Goal: Task Accomplishment & Management: Manage account settings

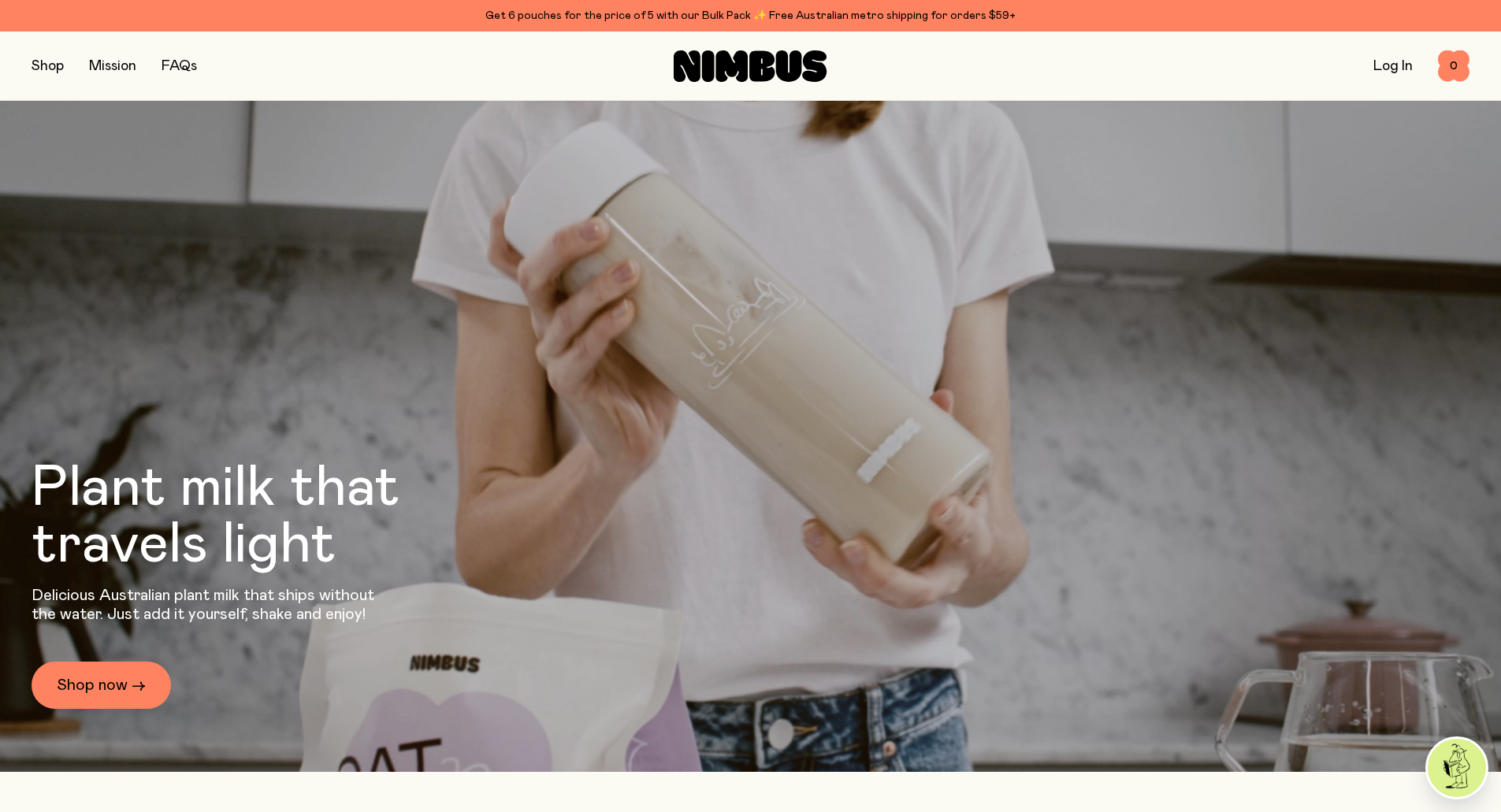
click at [42, 75] on button "button" at bounding box center [47, 66] width 32 height 22
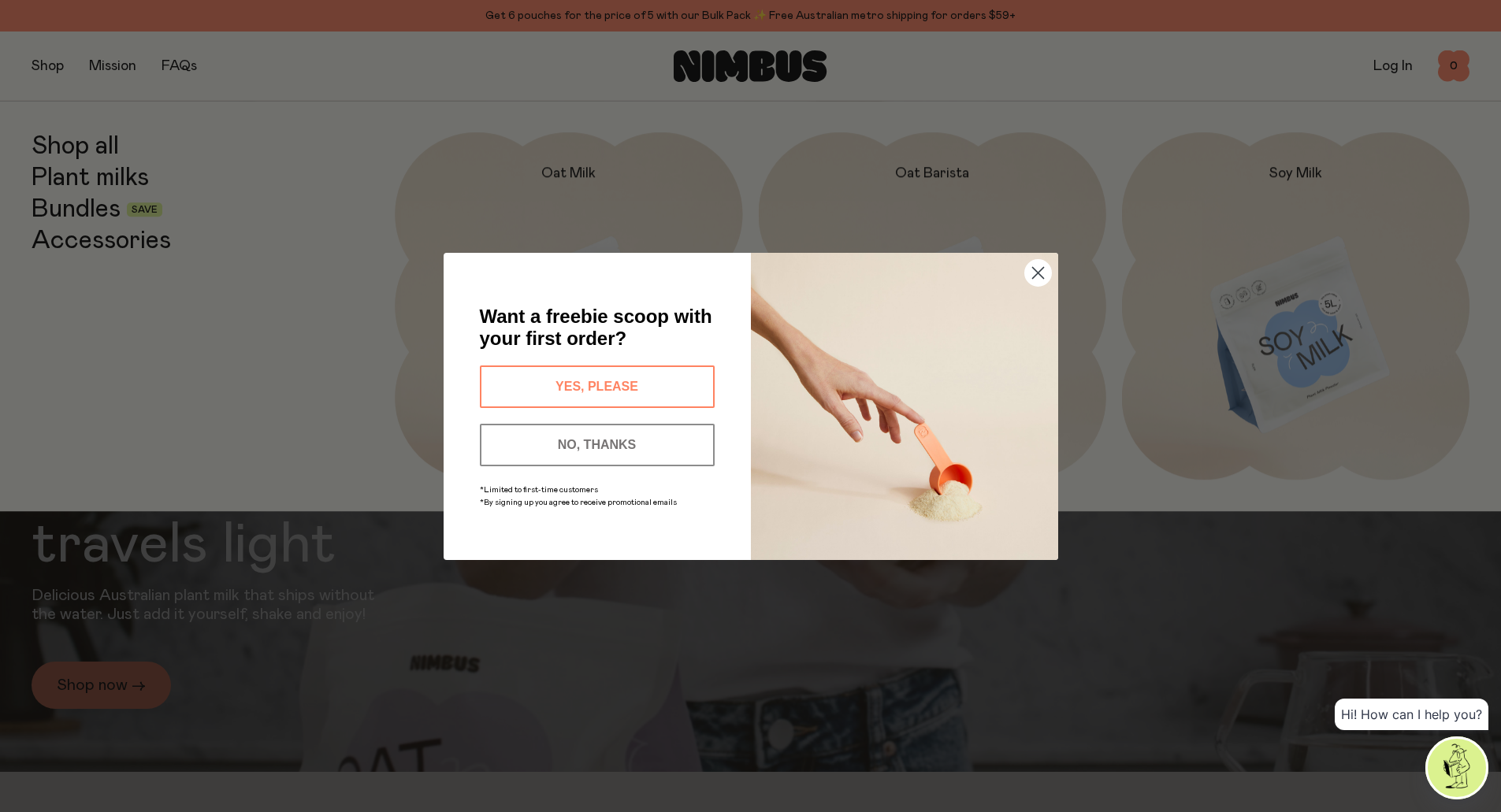
click at [1023, 275] on img "POPUP Form" at bounding box center [904, 406] width 307 height 307
click at [1035, 279] on circle "Close dialog" at bounding box center [1037, 271] width 26 height 26
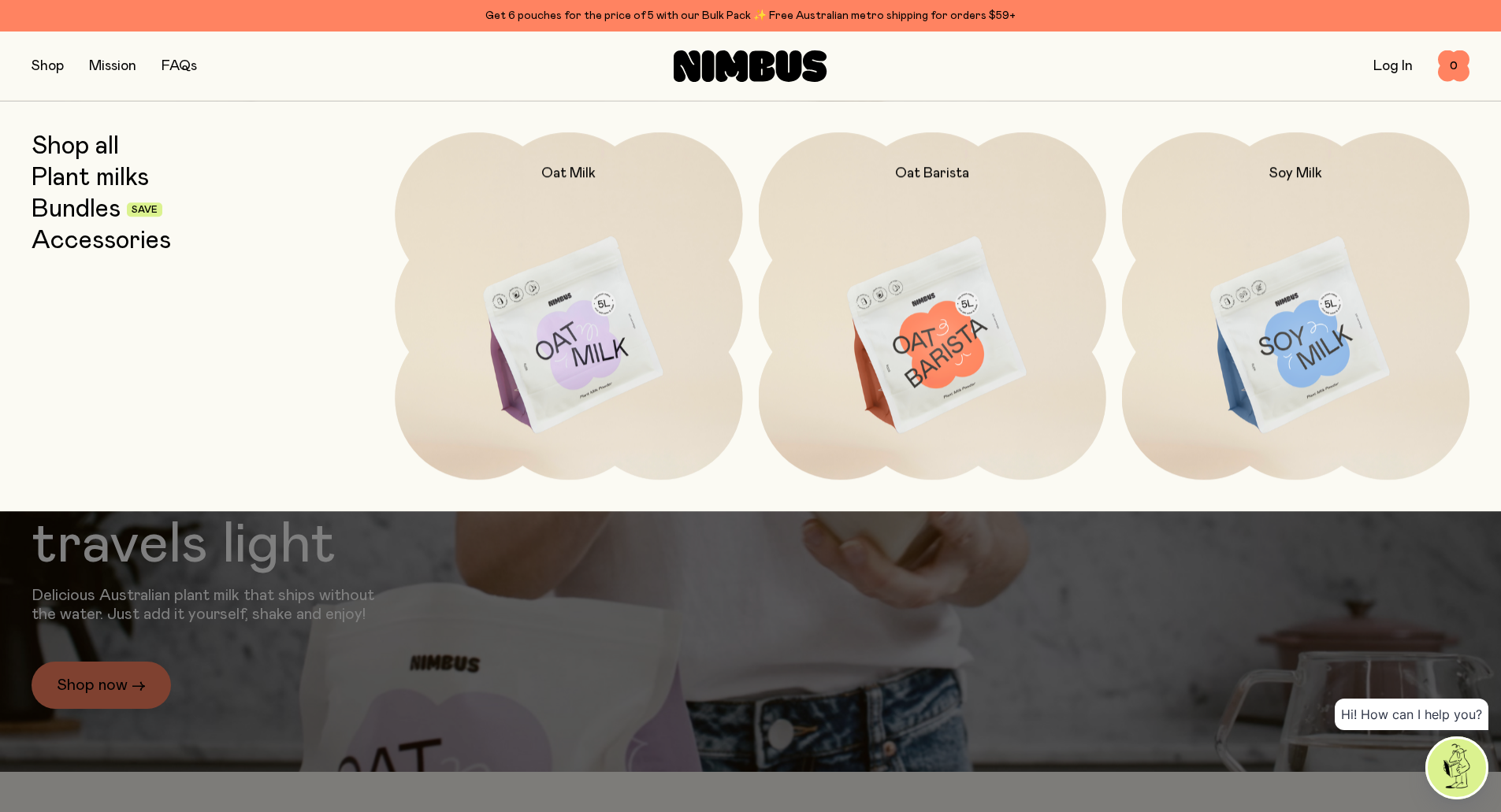
click at [80, 205] on link "Bundles" at bounding box center [76, 210] width 89 height 29
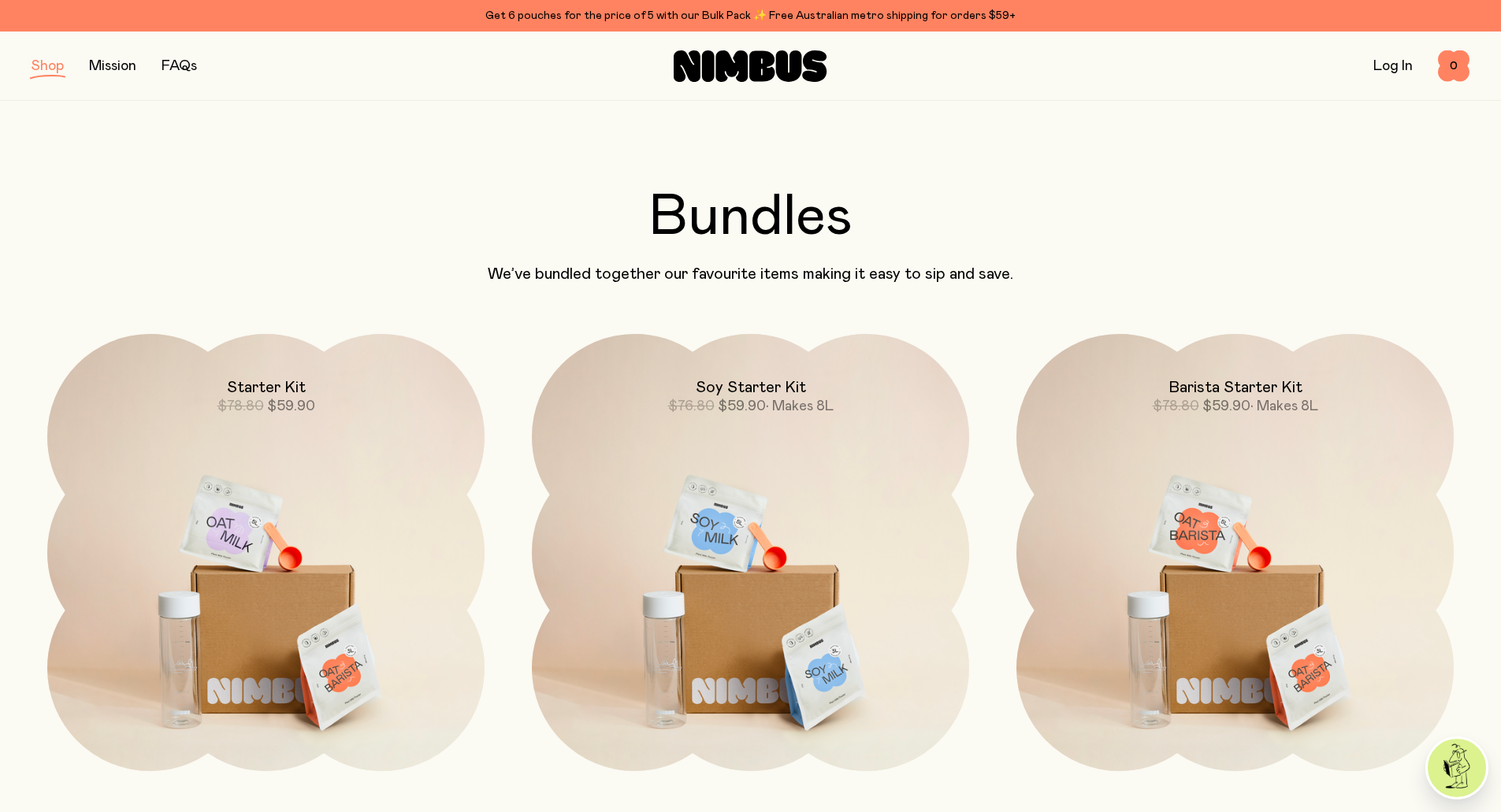
click at [44, 67] on button "button" at bounding box center [47, 66] width 32 height 22
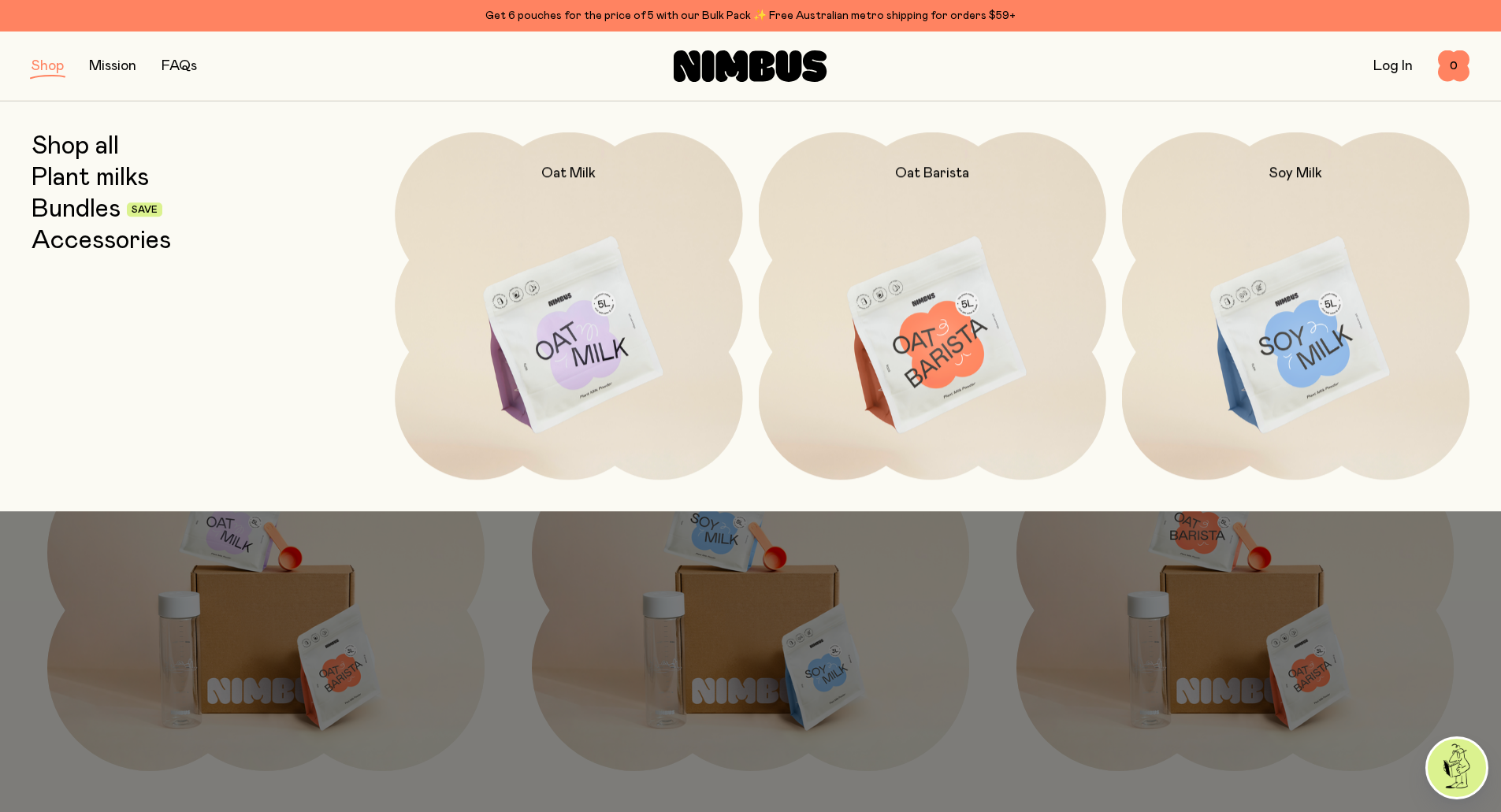
click at [98, 181] on link "Plant milks" at bounding box center [90, 178] width 118 height 29
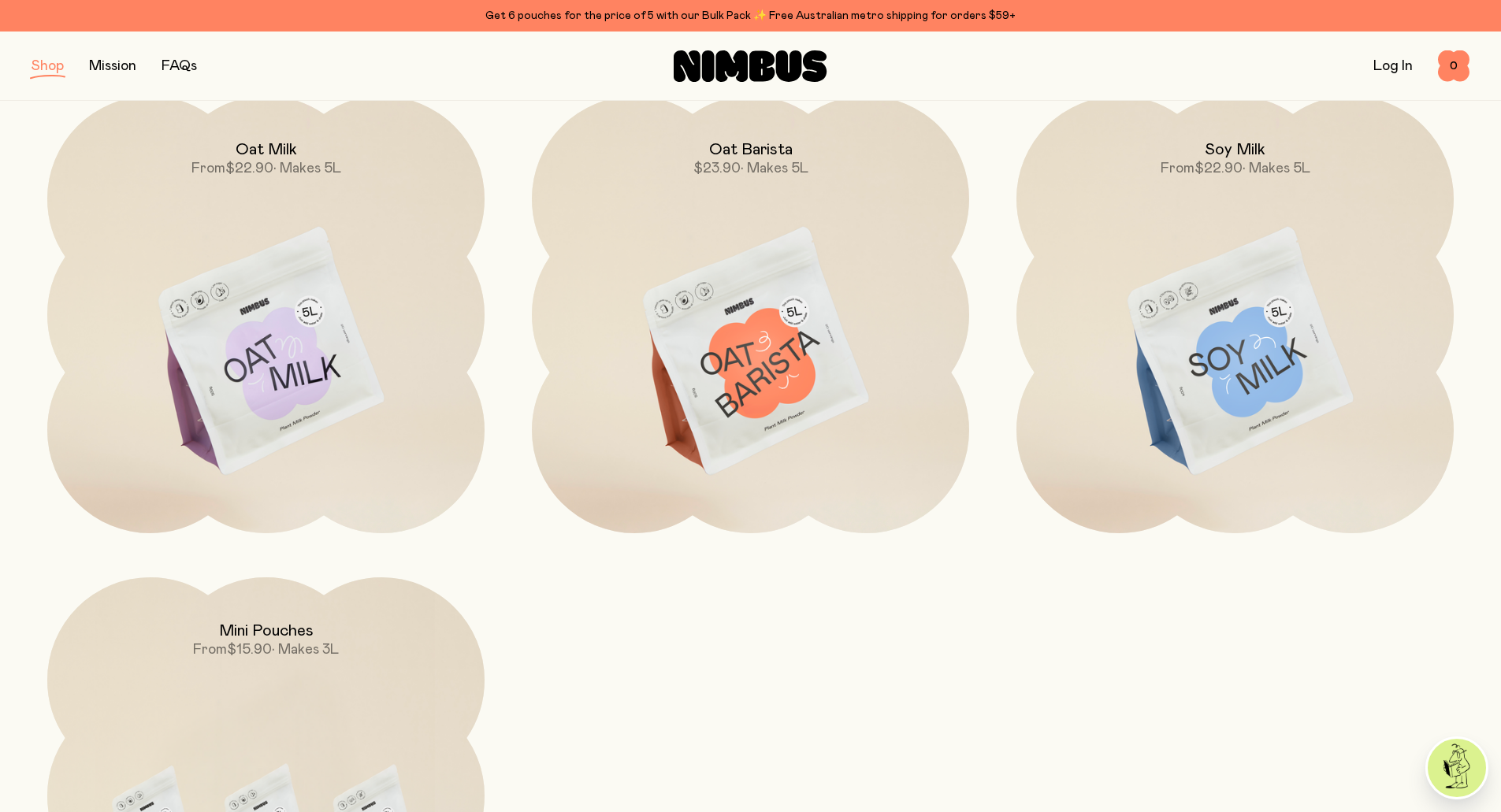
scroll to position [236, 0]
click at [1394, 65] on link "Log In" at bounding box center [1393, 66] width 39 height 14
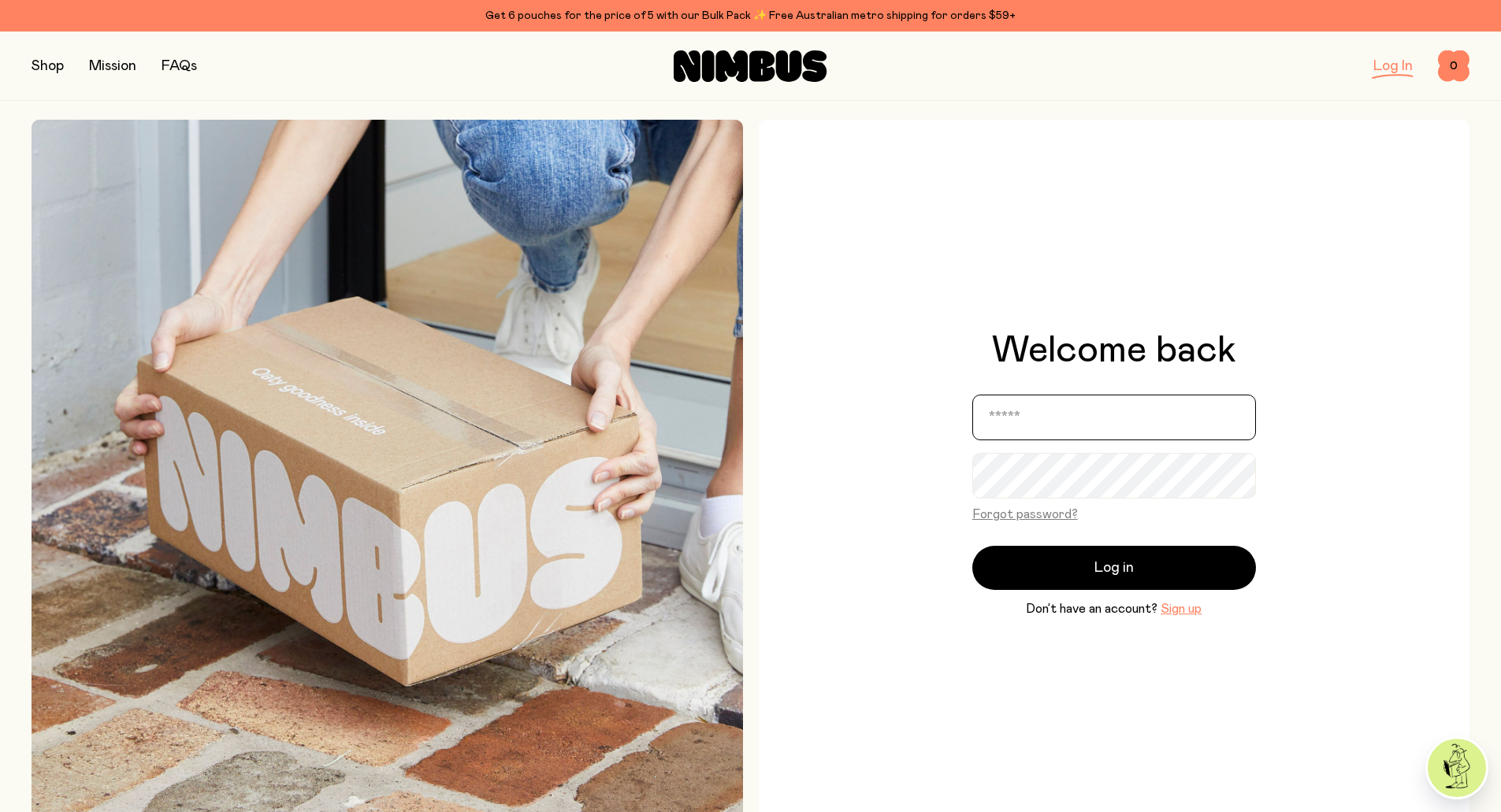
type input "**********"
click at [1154, 418] on input "**********" at bounding box center [1115, 417] width 284 height 46
click at [1247, 589] on div "Log in Don’t have an account? Sign up" at bounding box center [1115, 582] width 284 height 72
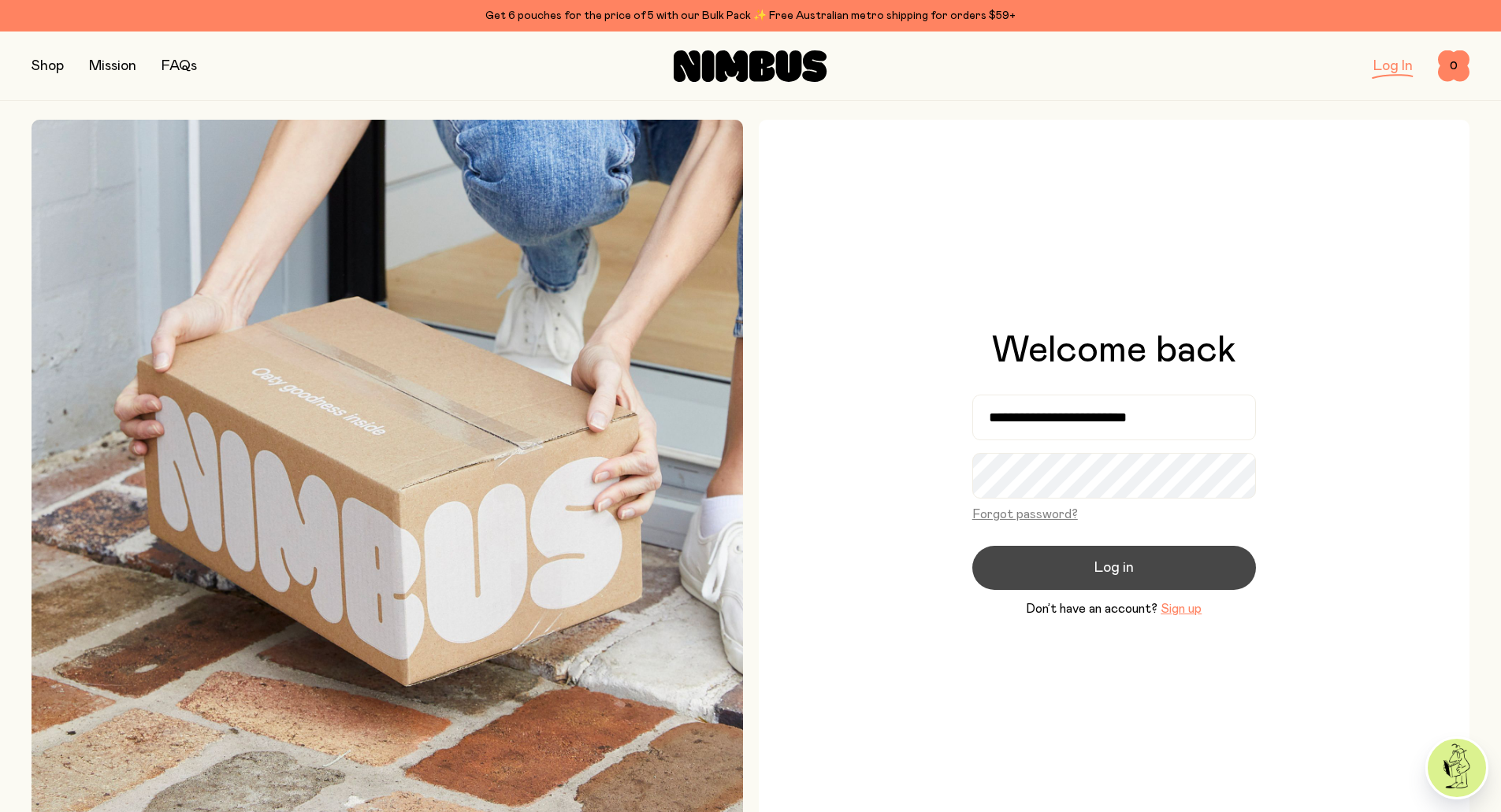
click at [1223, 574] on button "Log in" at bounding box center [1115, 568] width 284 height 44
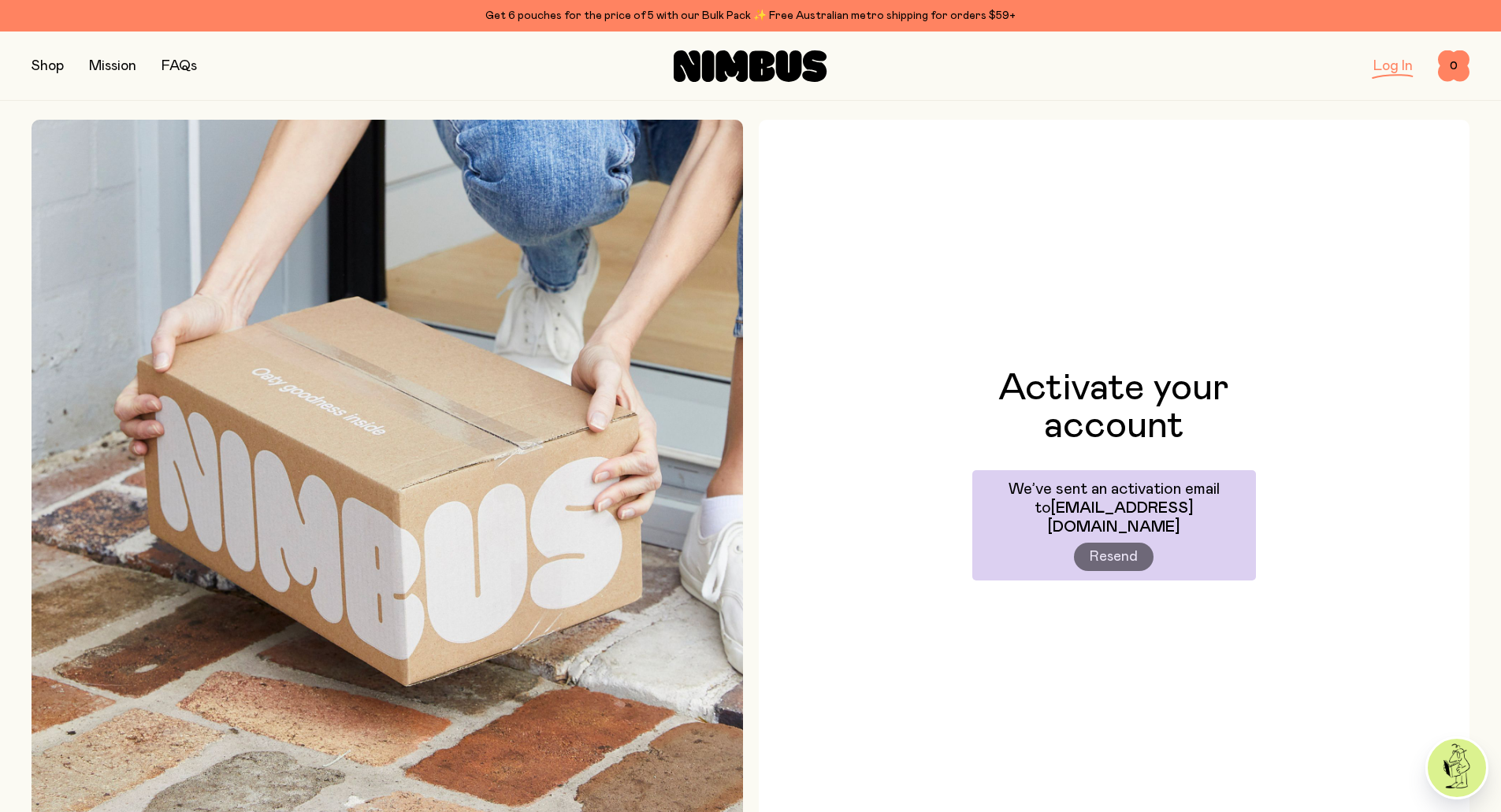
drag, startPoint x: 1481, startPoint y: 2, endPoint x: 934, endPoint y: 313, distance: 629.2
click at [934, 313] on div "Activate your account We’ve sent an activation email to angelina.jane01@gmail.c…" at bounding box center [1114, 475] width 711 height 711
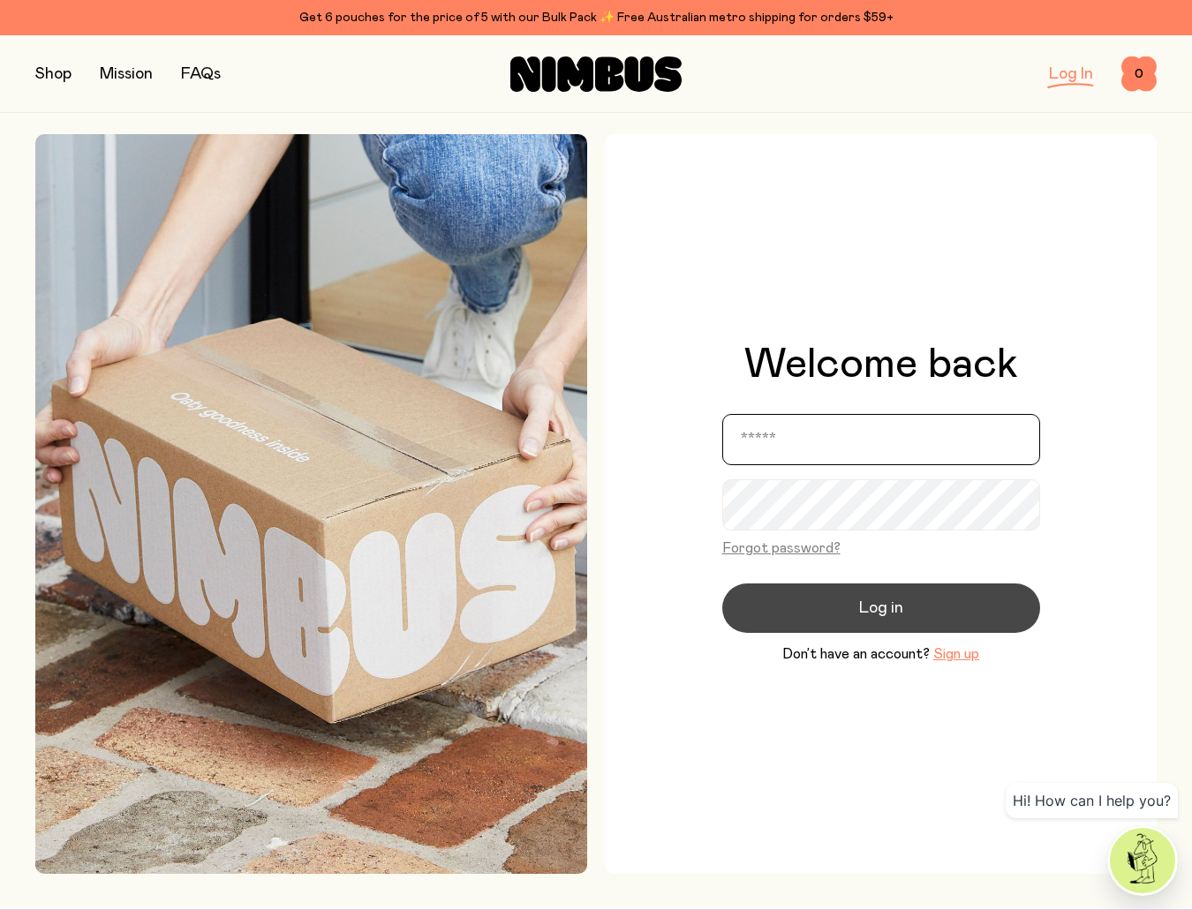
type input "**********"
click at [836, 615] on button "Log in" at bounding box center [881, 608] width 318 height 49
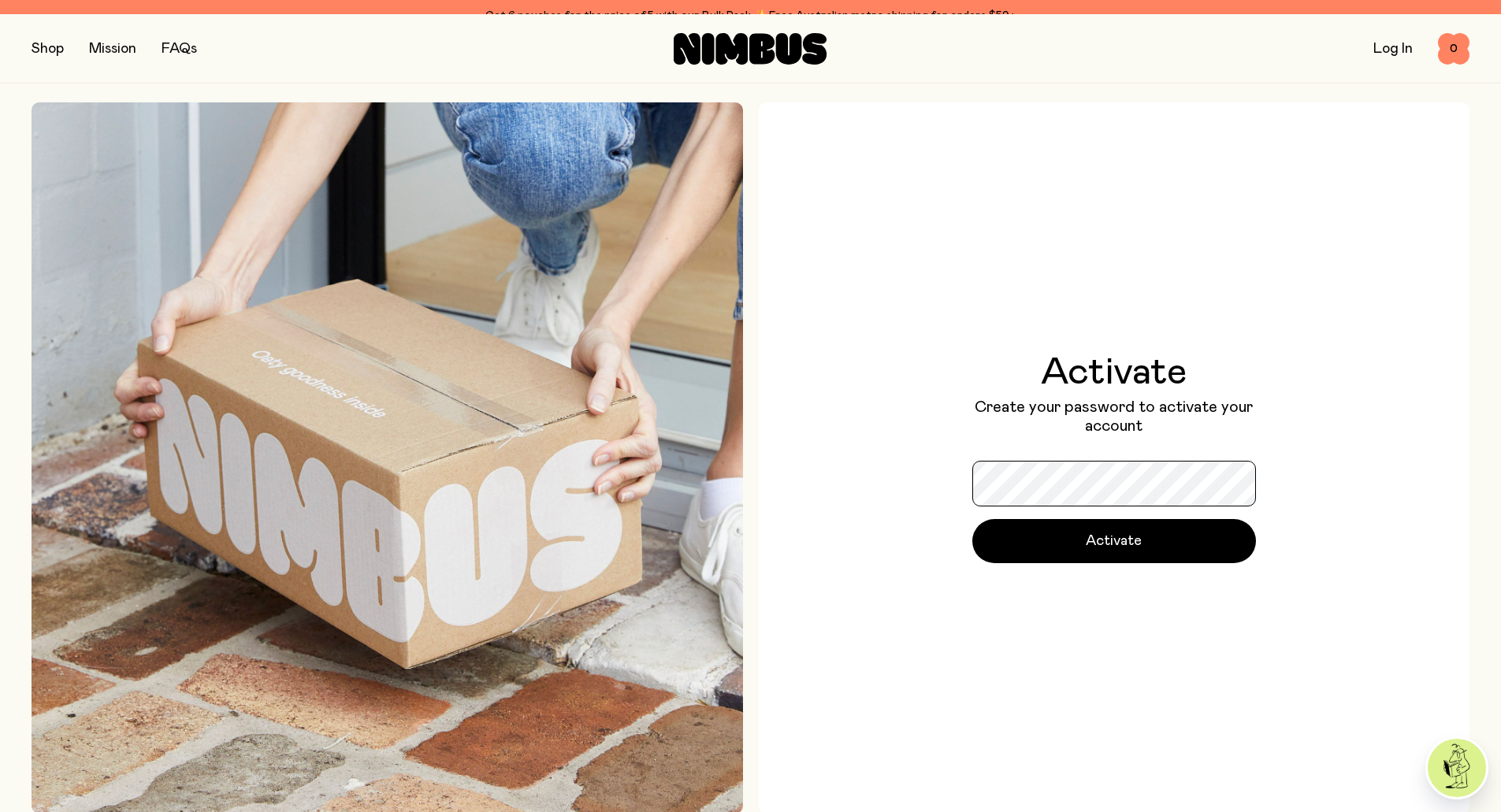
click at [1095, 472] on div "Activate Create your password to activate your account Activate" at bounding box center [1115, 458] width 284 height 210
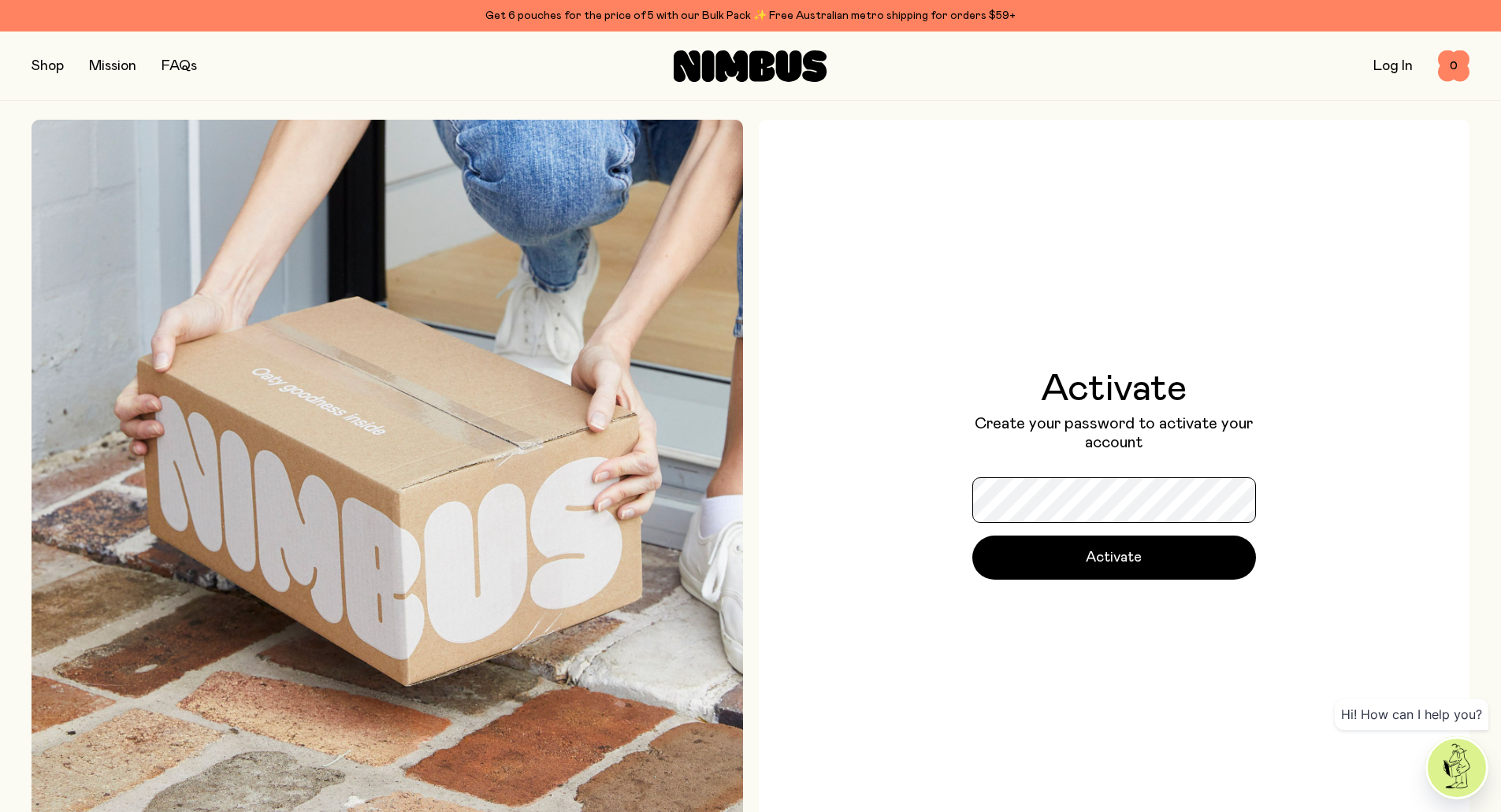
click at [973, 535] on button "Activate" at bounding box center [1115, 557] width 284 height 44
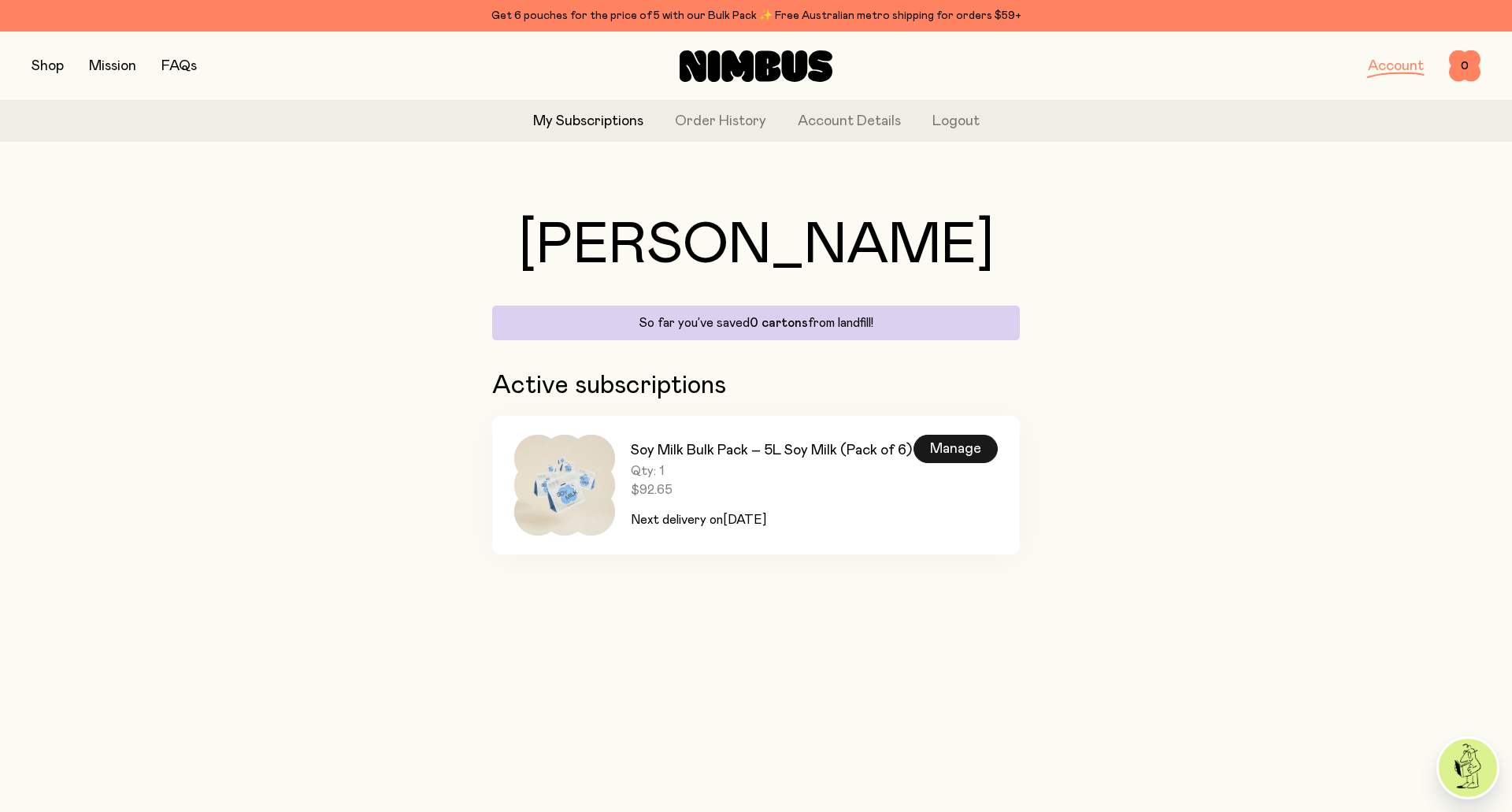
click at [948, 451] on div "Manage" at bounding box center [955, 449] width 84 height 29
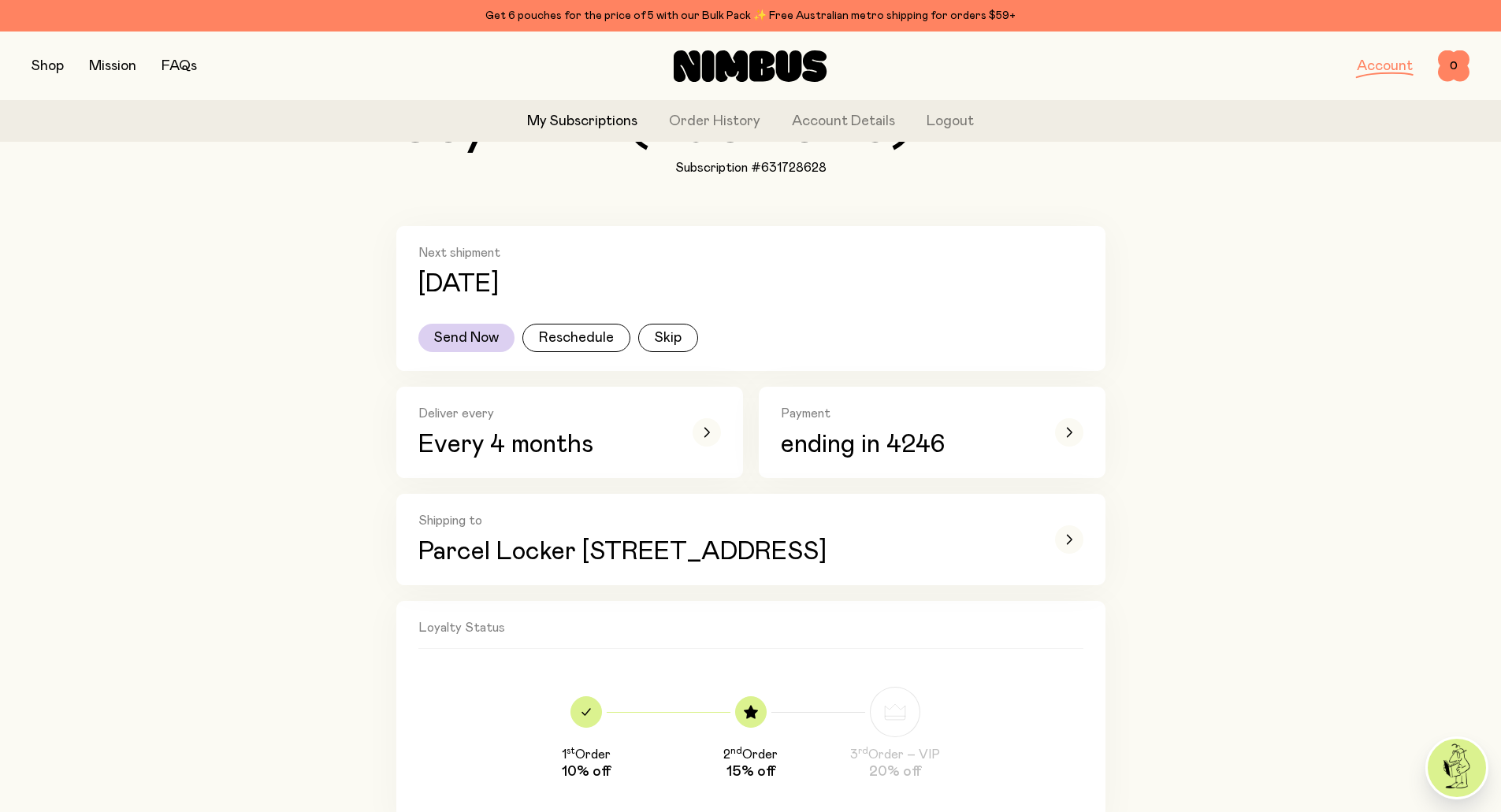
scroll to position [236, 0]
click at [674, 334] on button "Skip" at bounding box center [668, 336] width 60 height 29
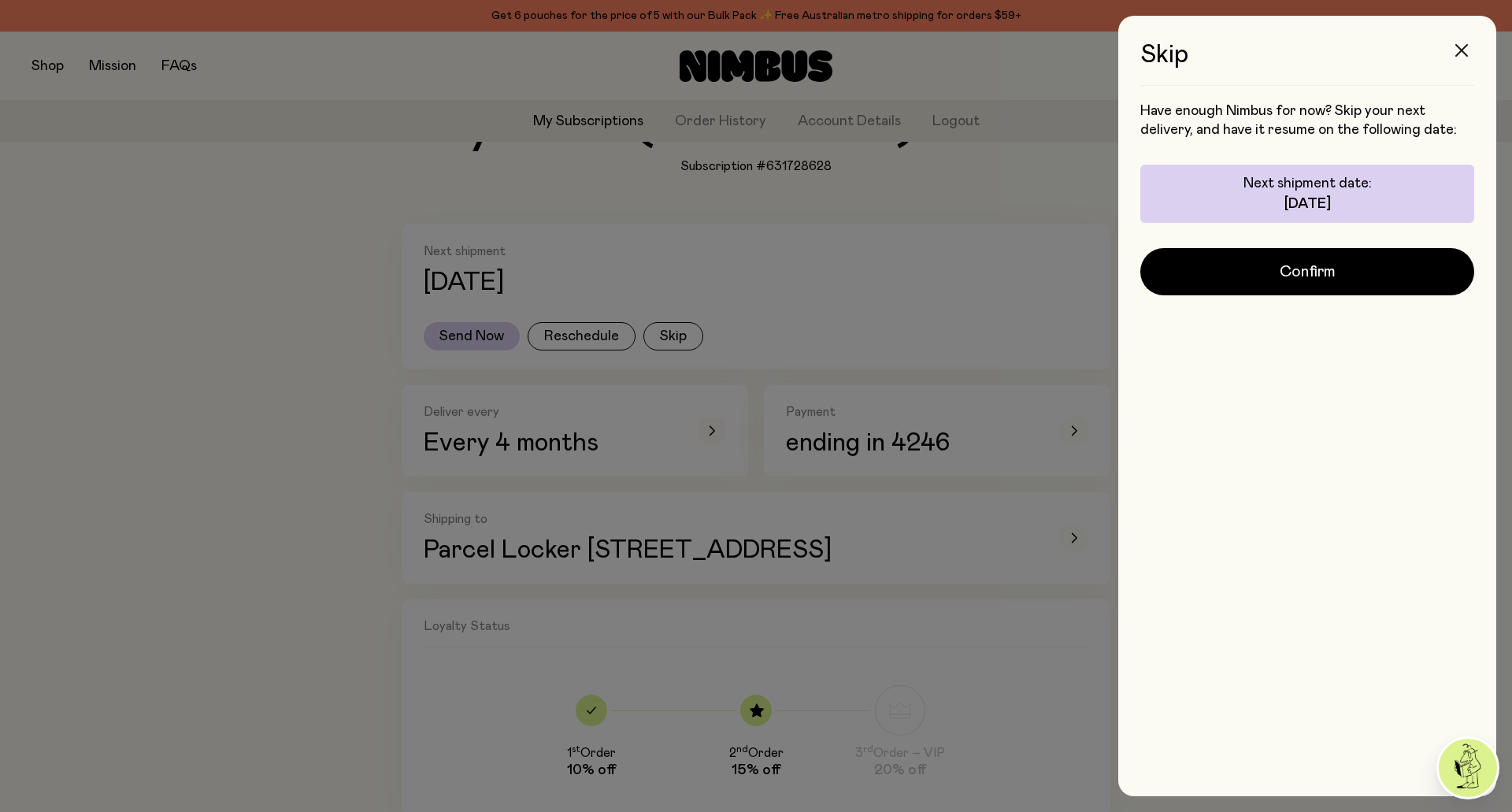
click at [1463, 55] on icon "button" at bounding box center [1462, 50] width 12 height 12
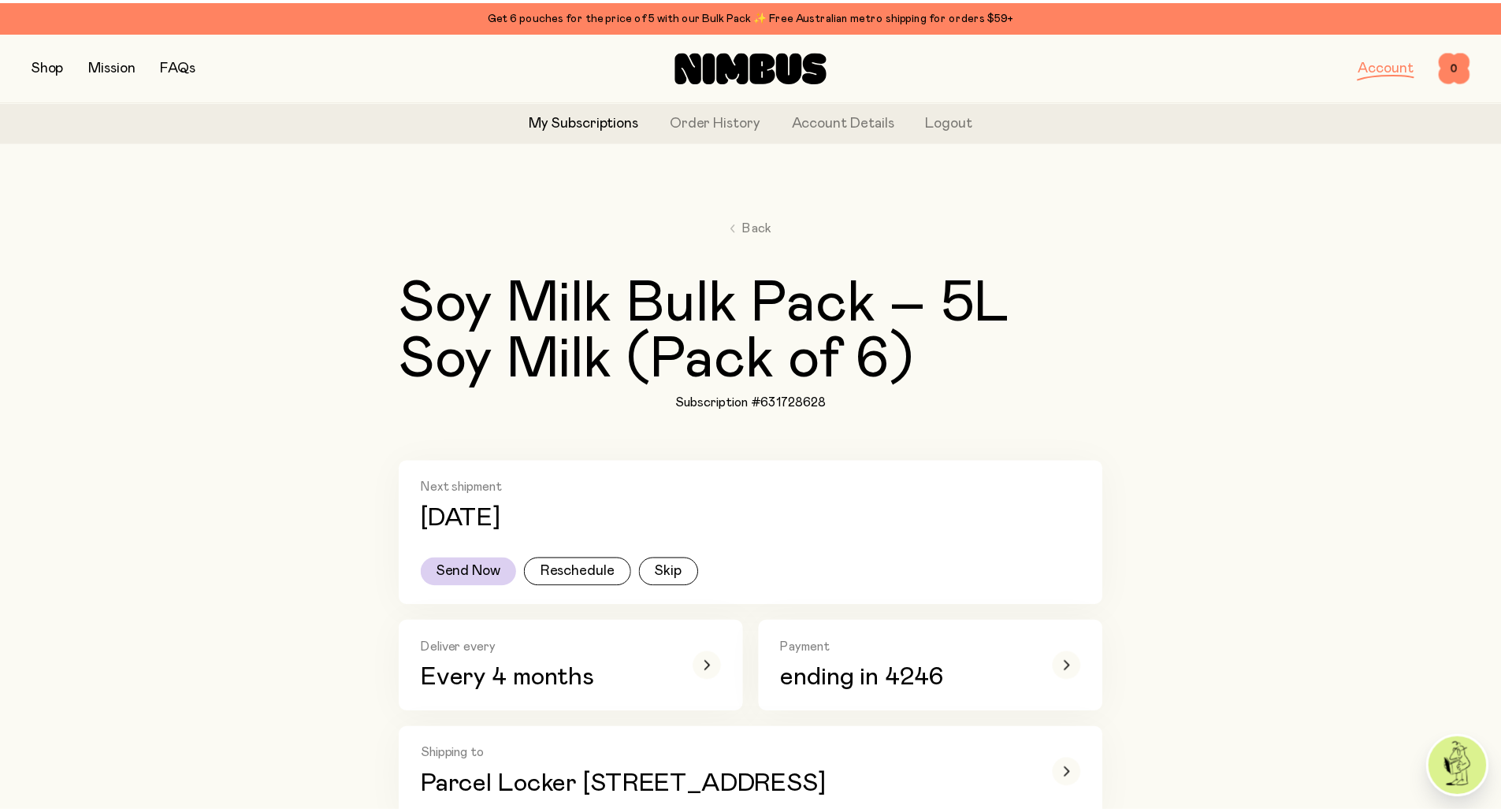
scroll to position [236, 0]
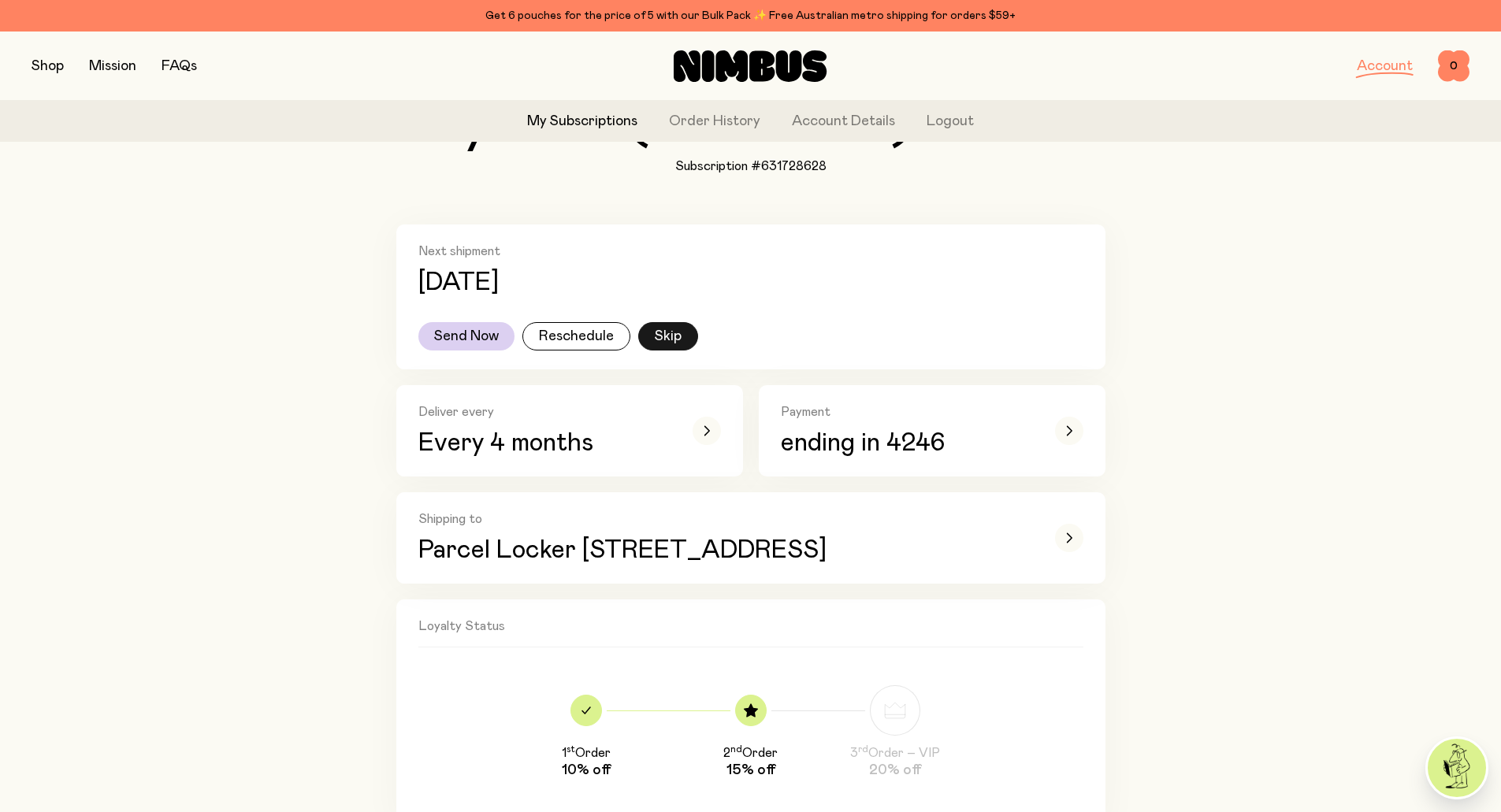
click at [674, 340] on button "Skip" at bounding box center [668, 336] width 60 height 29
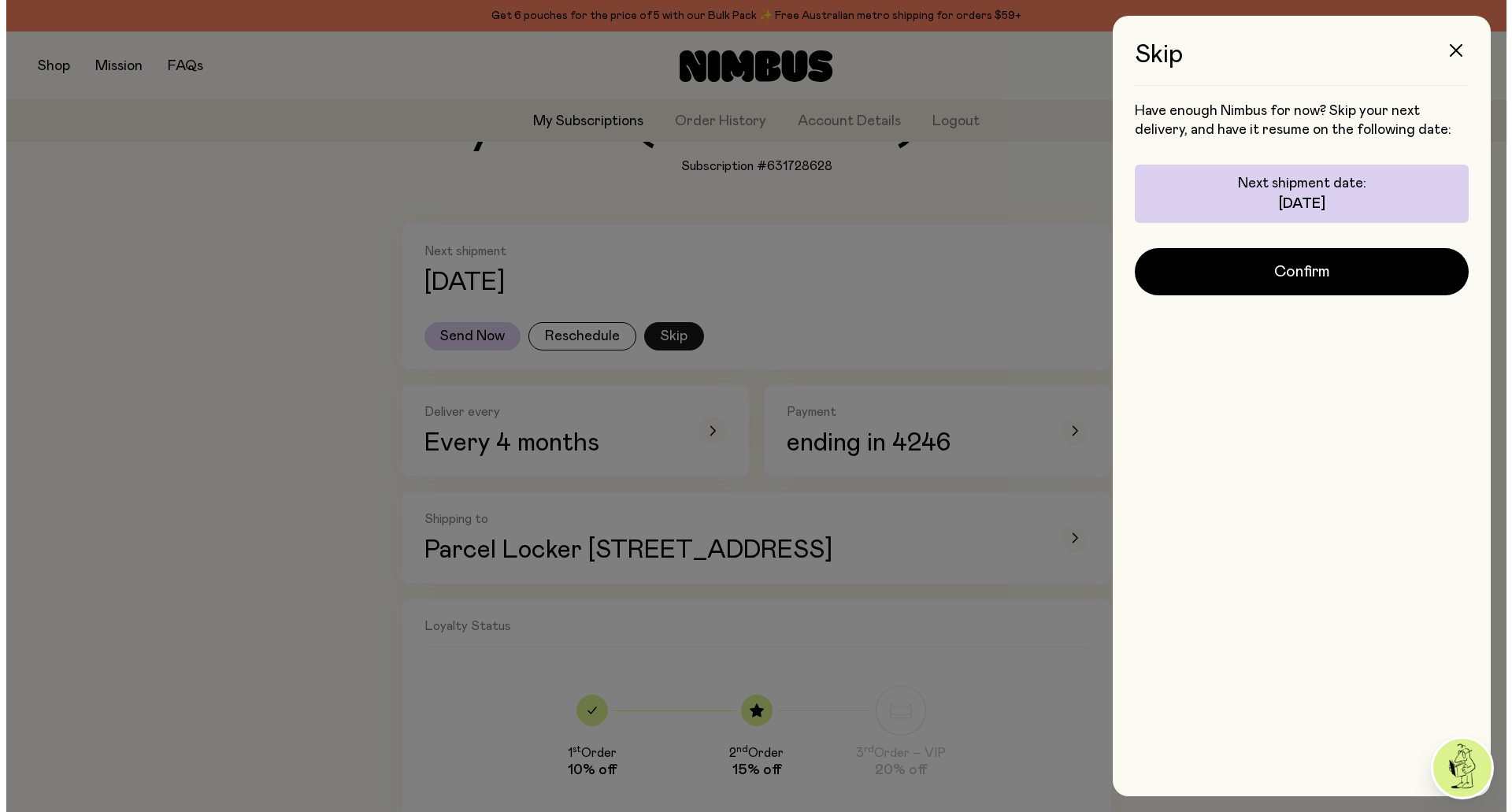
scroll to position [0, 0]
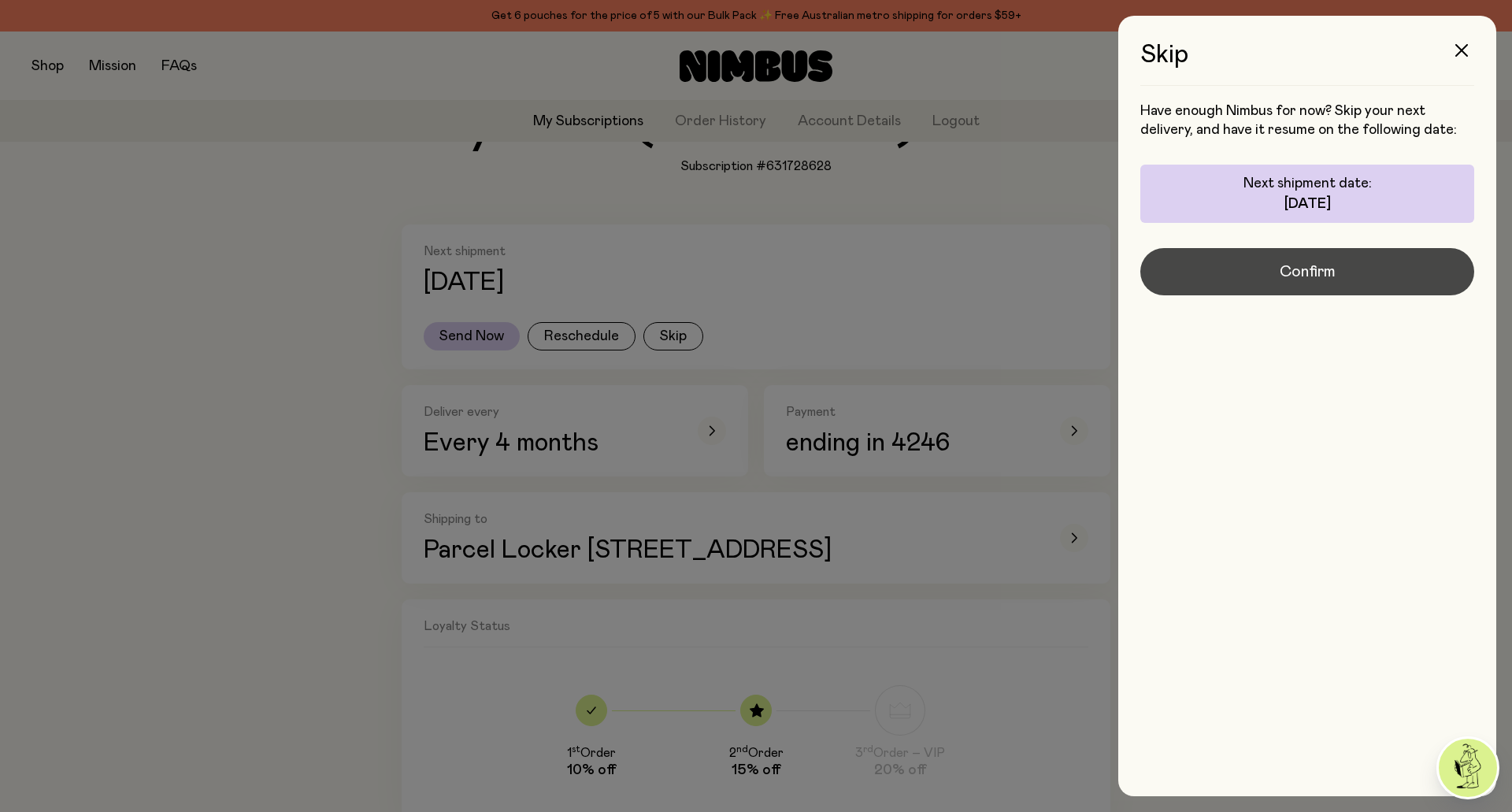
click at [1305, 266] on span "Confirm" at bounding box center [1308, 271] width 56 height 22
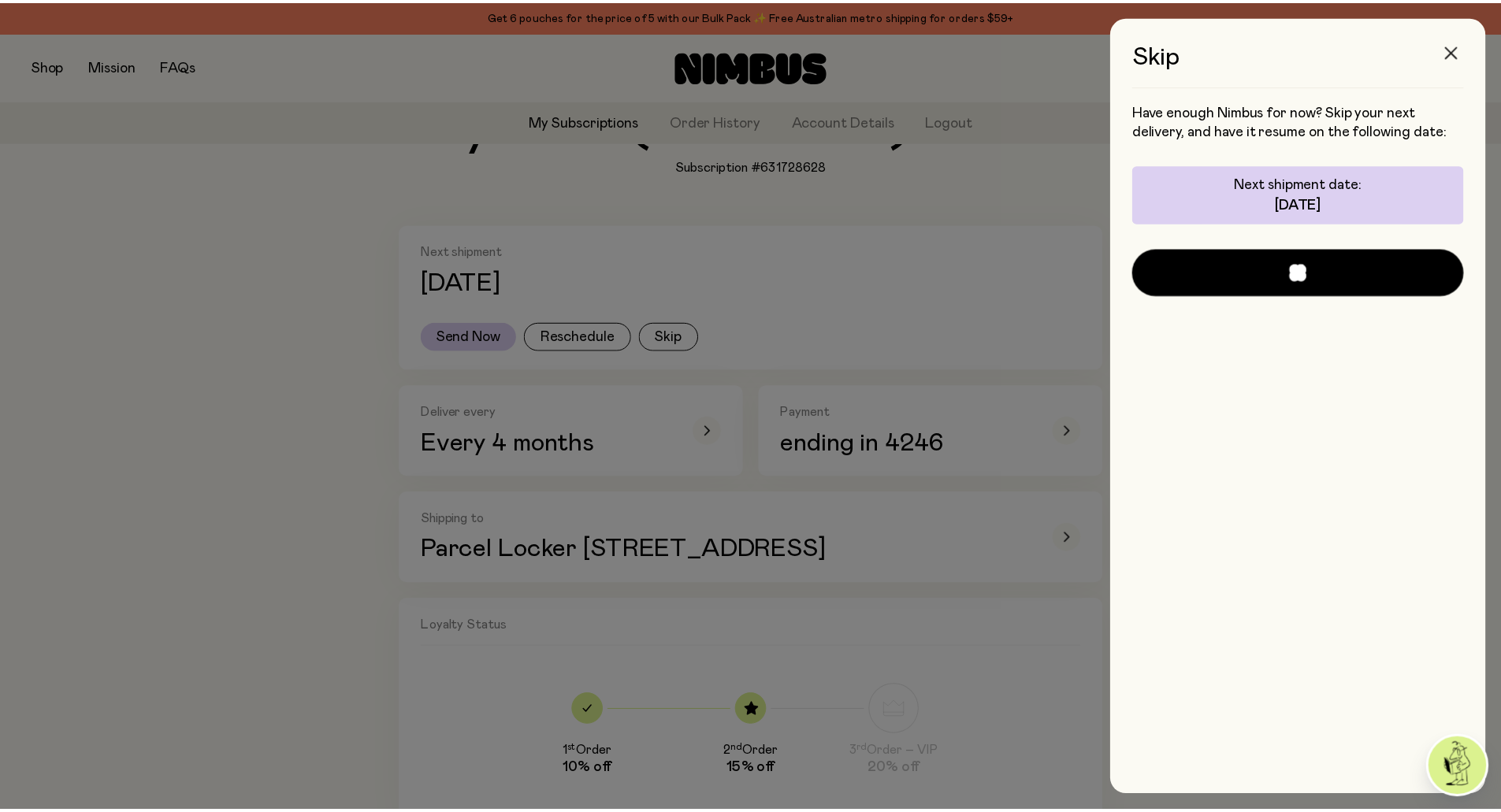
scroll to position [236, 0]
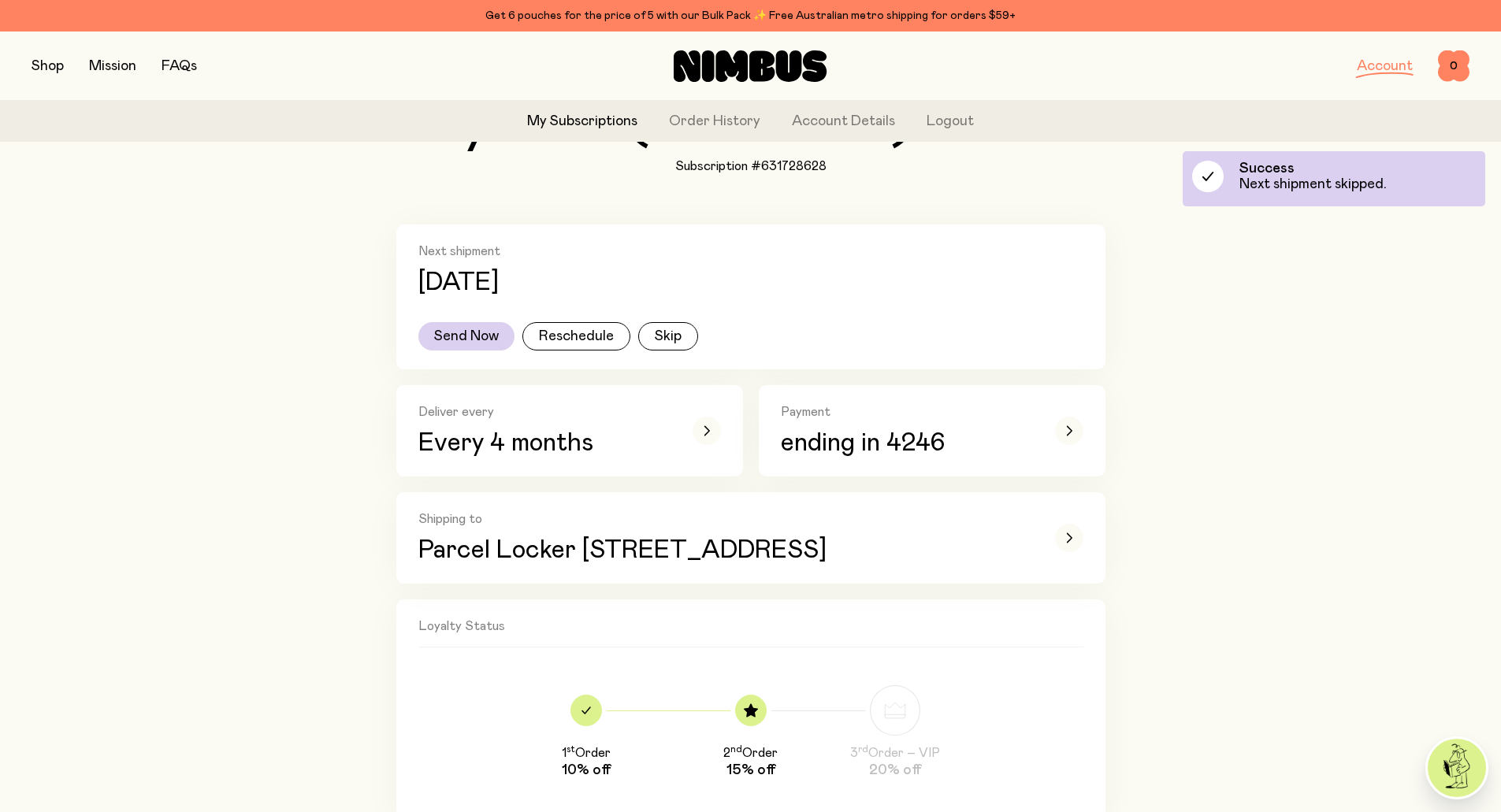
click at [1500, 53] on div "Skip Have enough Nimbus for now? Skip your next delivery, and have it resume on…" at bounding box center [1501, 406] width 0 height 812
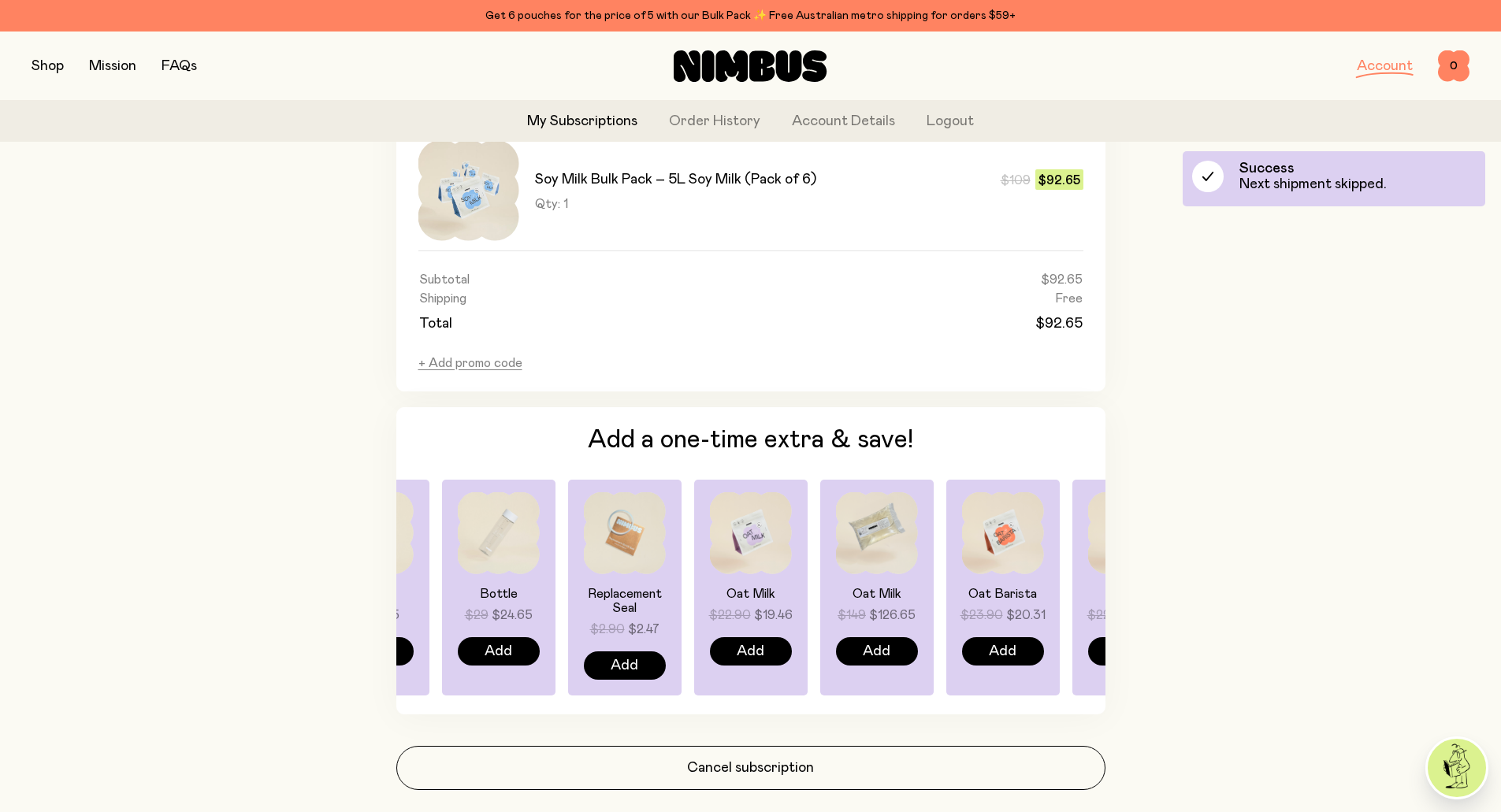
scroll to position [1024, 0]
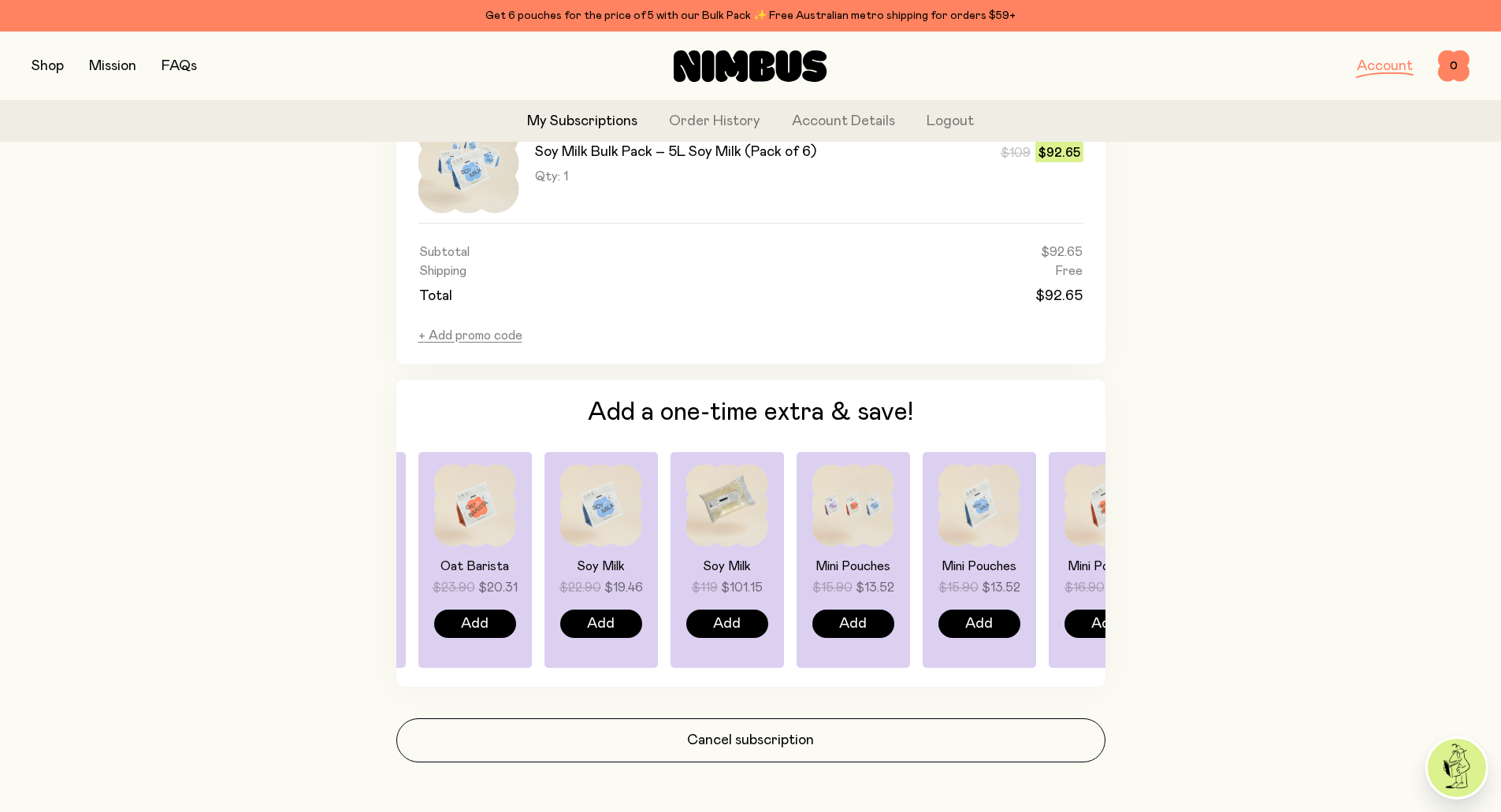
drag, startPoint x: 998, startPoint y: 553, endPoint x: 497, endPoint y: 568, distance: 501.2
click at [670, 568] on div "Oat Barista $23.90 $20.31 Add" at bounding box center [726, 560] width 113 height 216
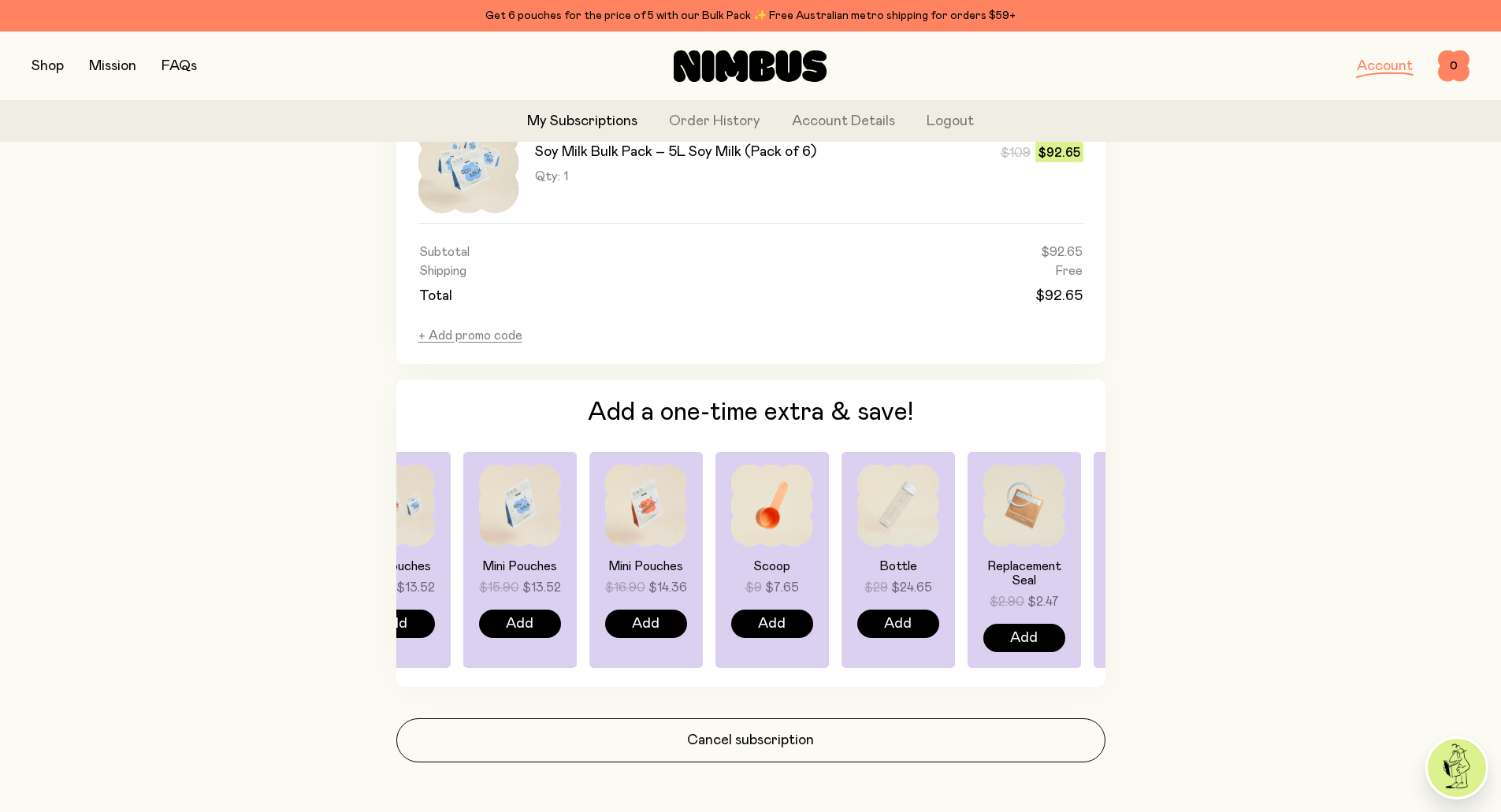
drag, startPoint x: 1009, startPoint y: 564, endPoint x: 629, endPoint y: 559, distance: 380.0
click at [629, 559] on h4 "Mini Pouches" at bounding box center [646, 567] width 82 height 14
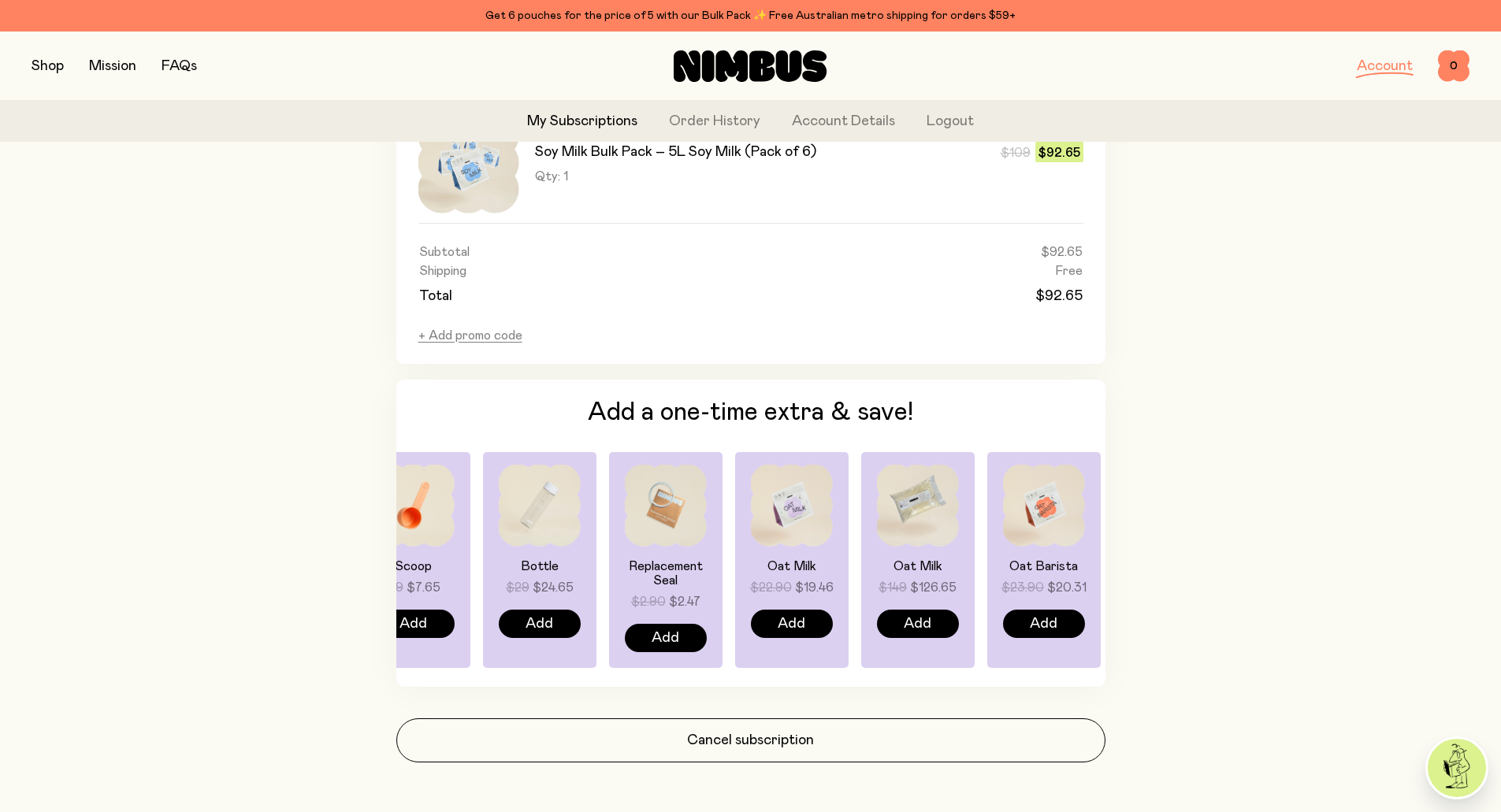
drag, startPoint x: 1034, startPoint y: 576, endPoint x: 578, endPoint y: 539, distance: 457.5
click at [631, 559] on h4 "Replacement Seal" at bounding box center [666, 574] width 82 height 29
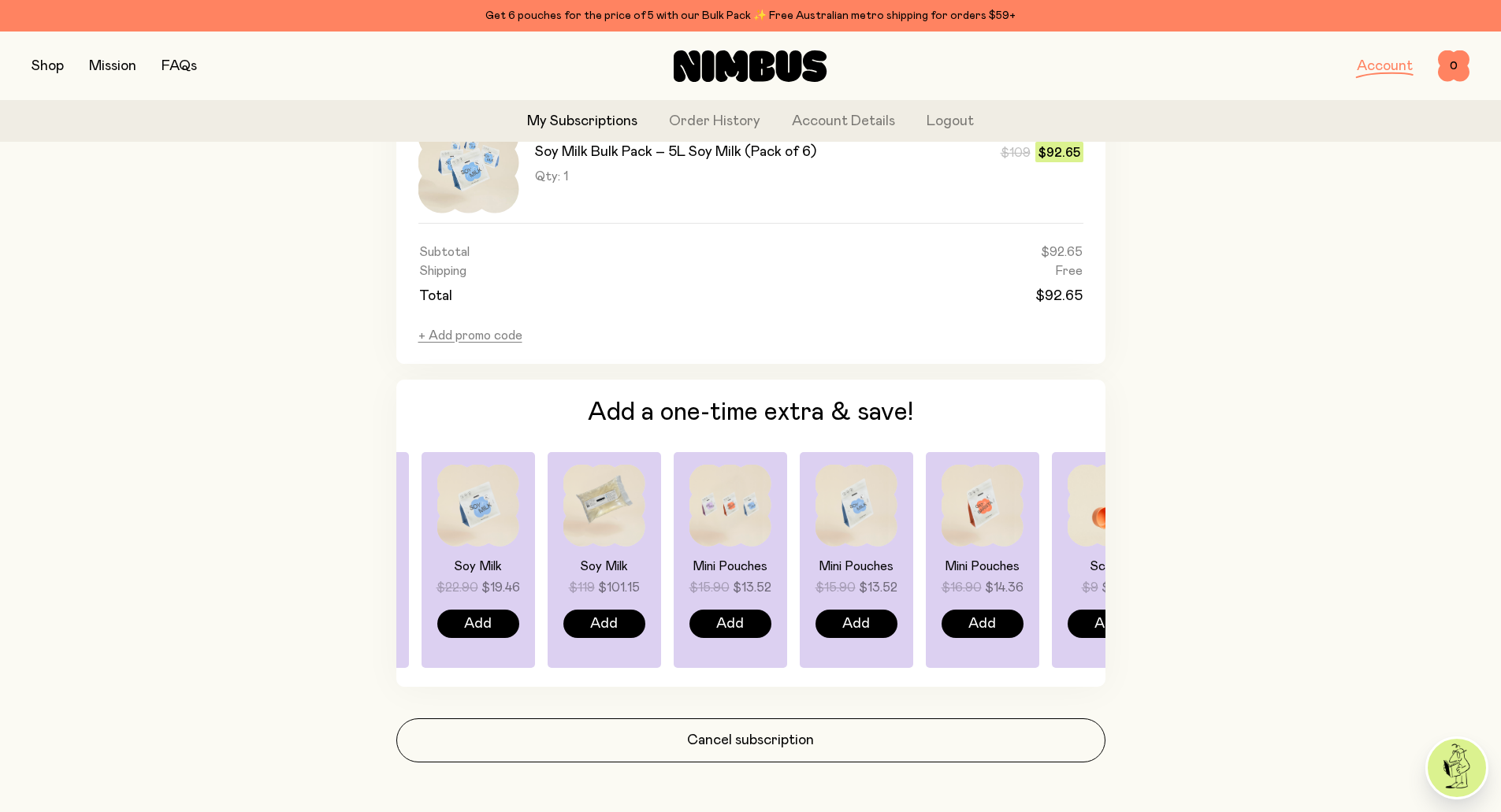
drag, startPoint x: 1055, startPoint y: 551, endPoint x: 527, endPoint y: 527, distance: 528.5
click at [674, 527] on div "Soy Milk $22.90 $19.46 Add" at bounding box center [730, 560] width 113 height 216
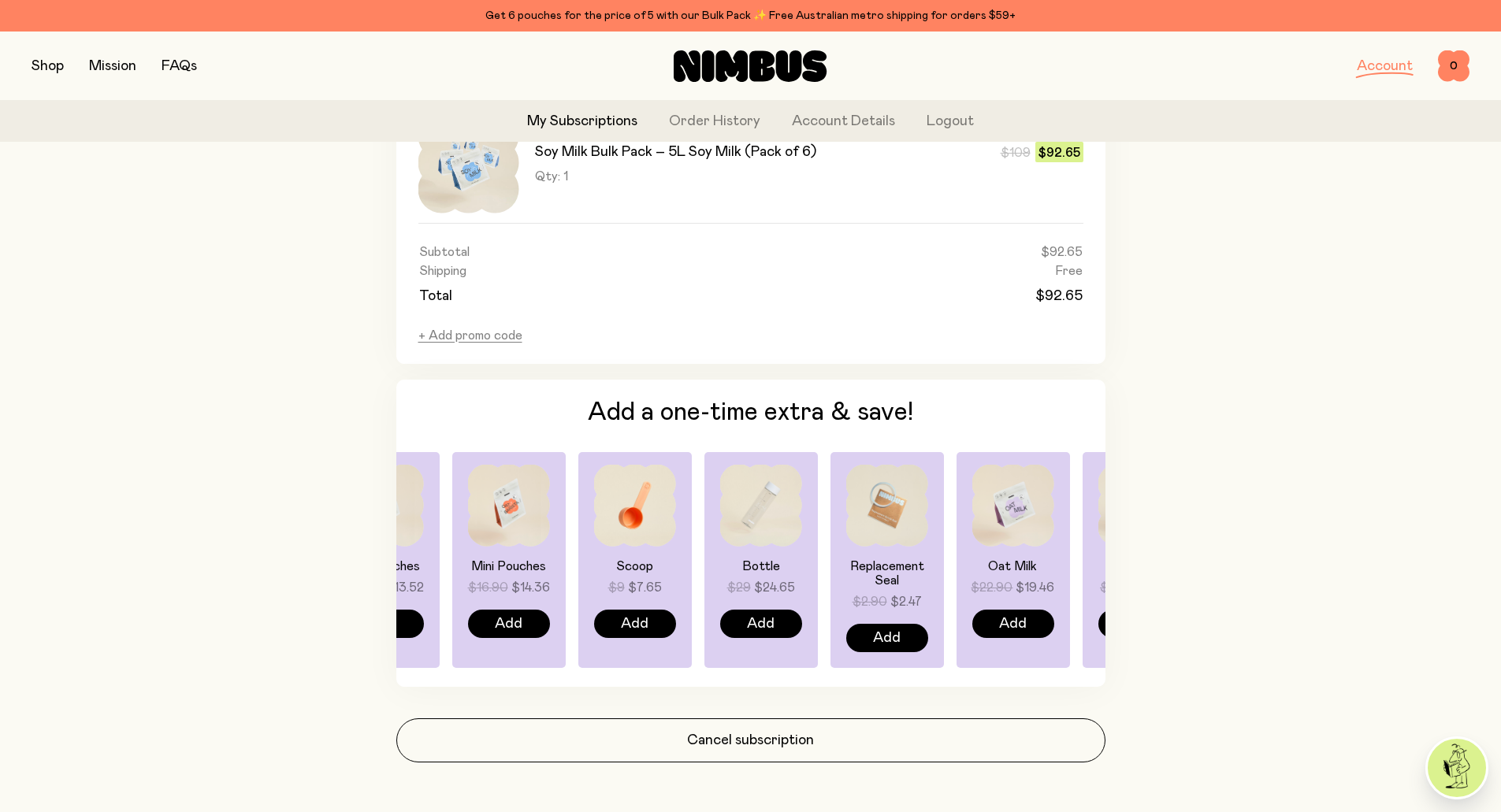
drag, startPoint x: 1023, startPoint y: 527, endPoint x: 540, endPoint y: 494, distance: 484.1
click at [594, 505] on img at bounding box center [635, 506] width 82 height 82
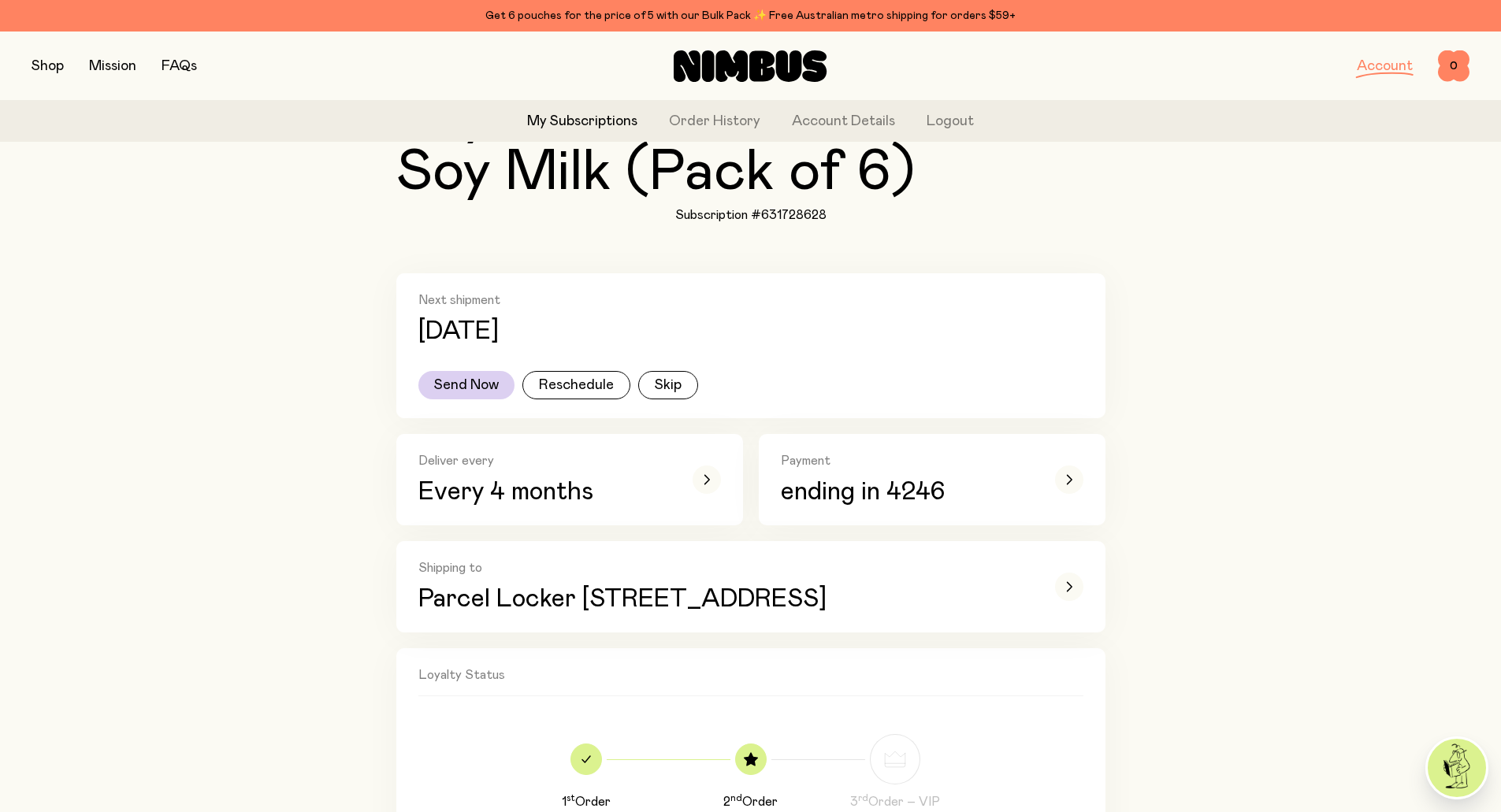
scroll to position [158, 0]
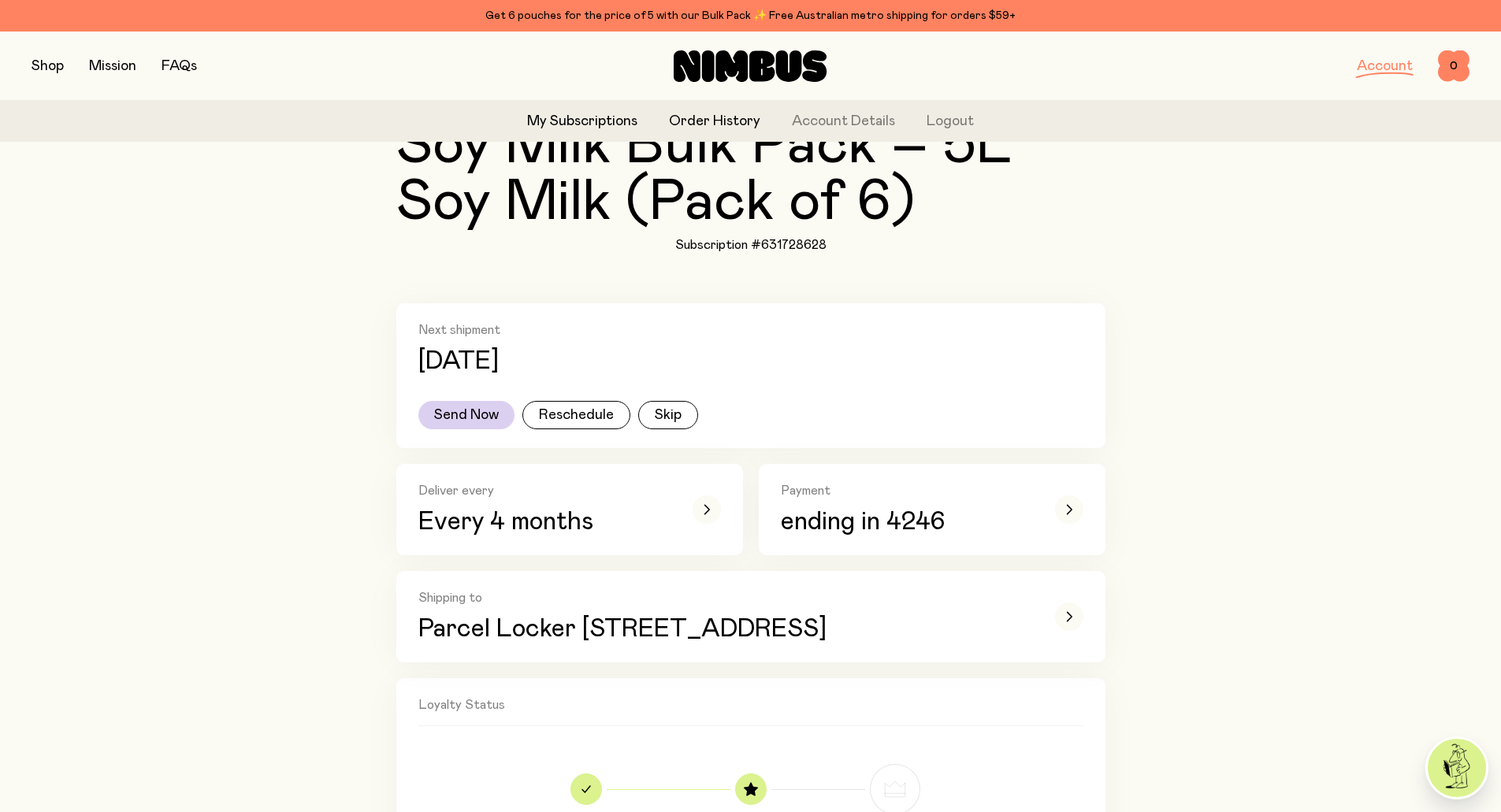
click at [711, 115] on link "Order History" at bounding box center [715, 121] width 91 height 21
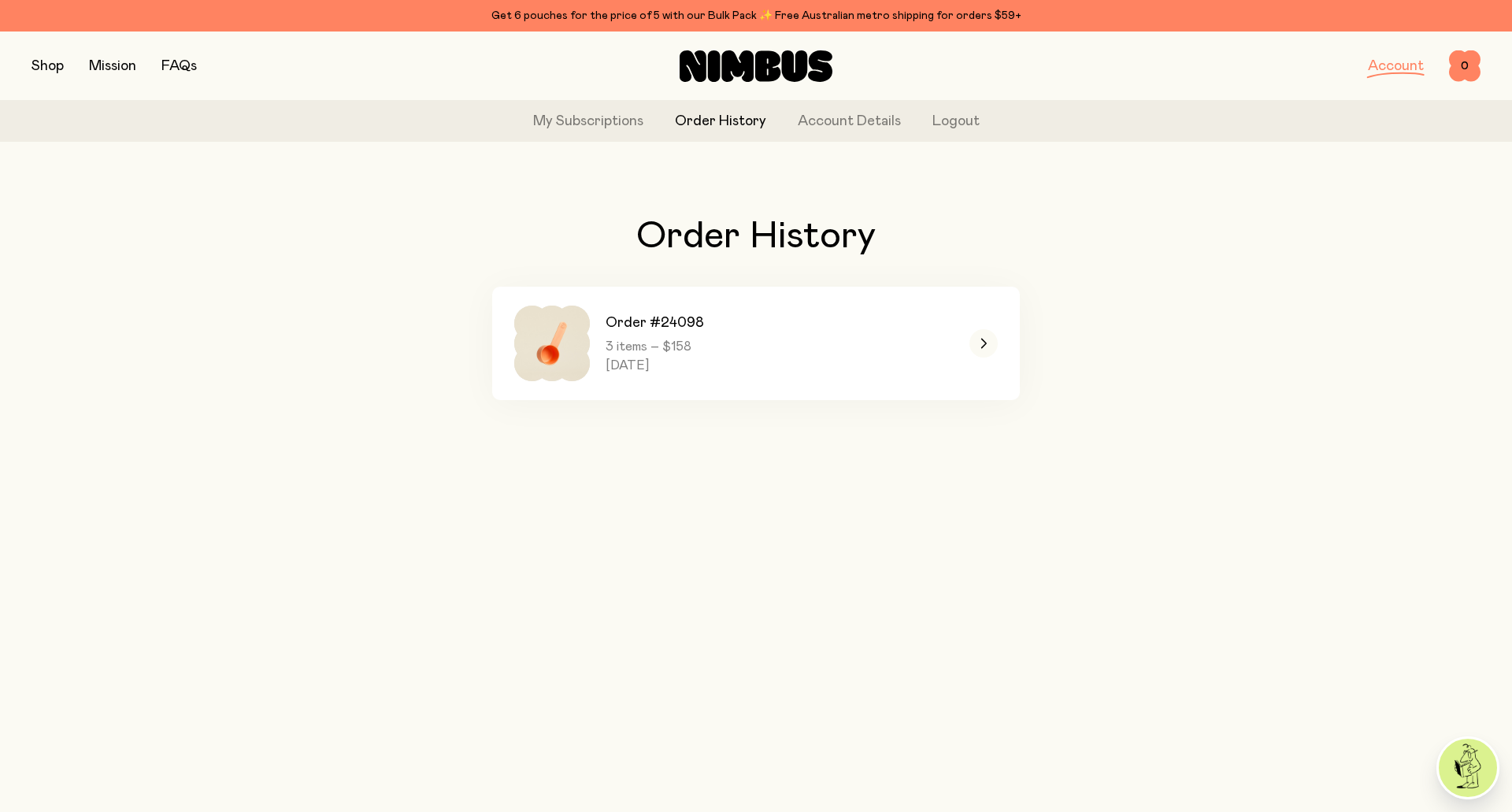
click at [858, 138] on div "My Subscriptions Order History Account Details Logout" at bounding box center [756, 121] width 1512 height 41
click at [872, 127] on link "Account Details" at bounding box center [849, 121] width 103 height 21
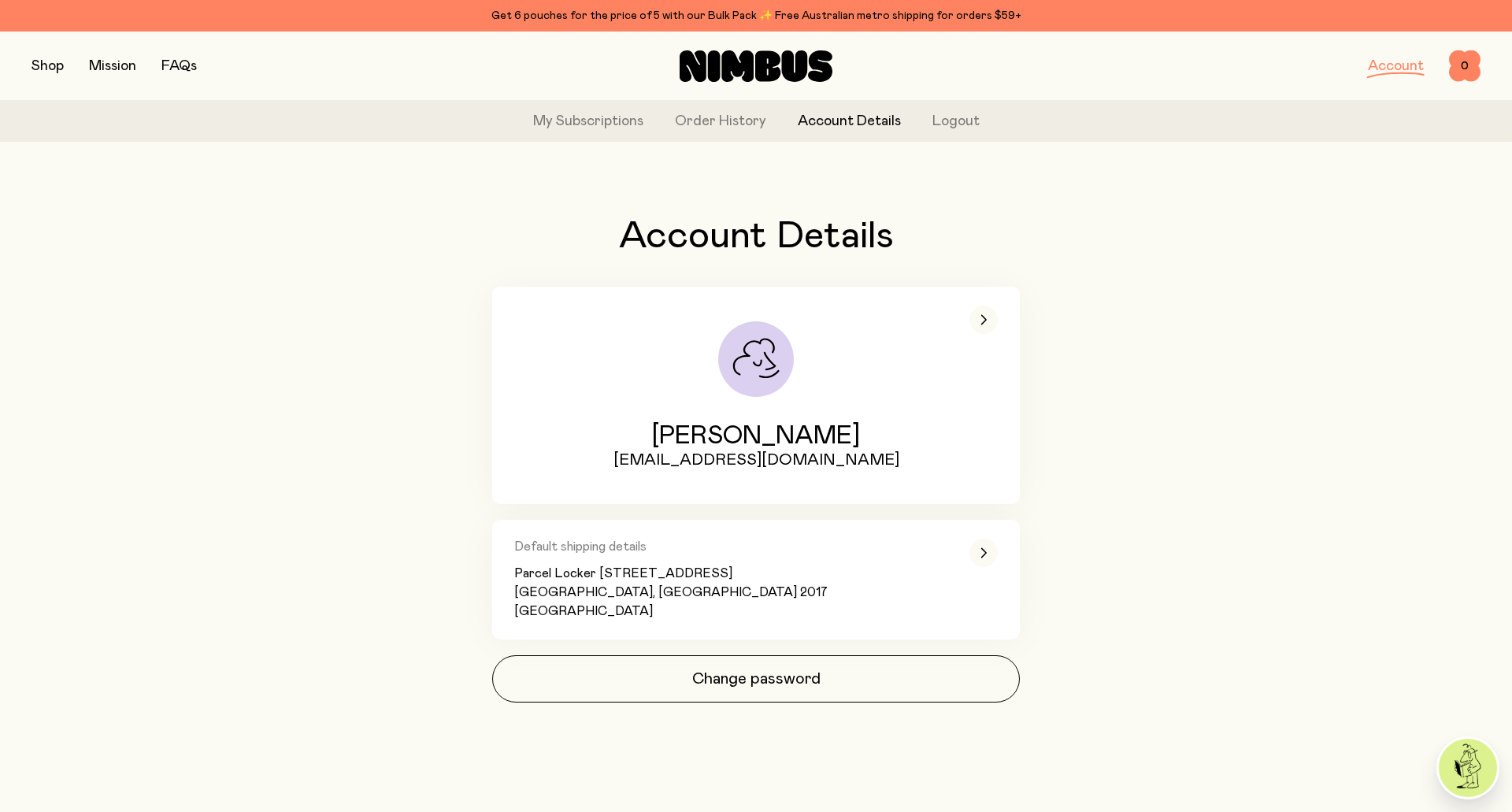
click at [54, 68] on button "button" at bounding box center [47, 66] width 32 height 22
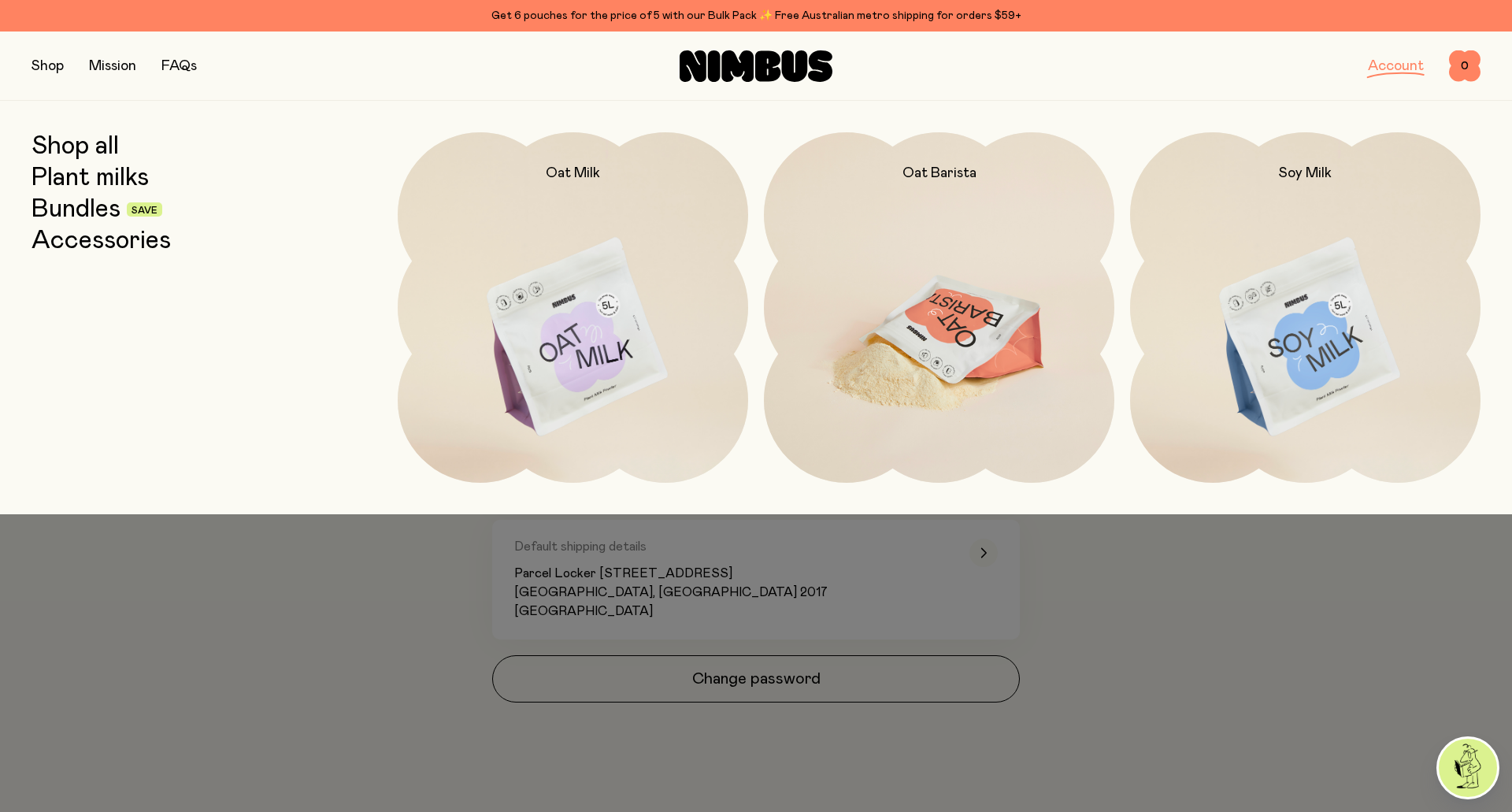
click at [966, 314] on img at bounding box center [938, 338] width 351 height 412
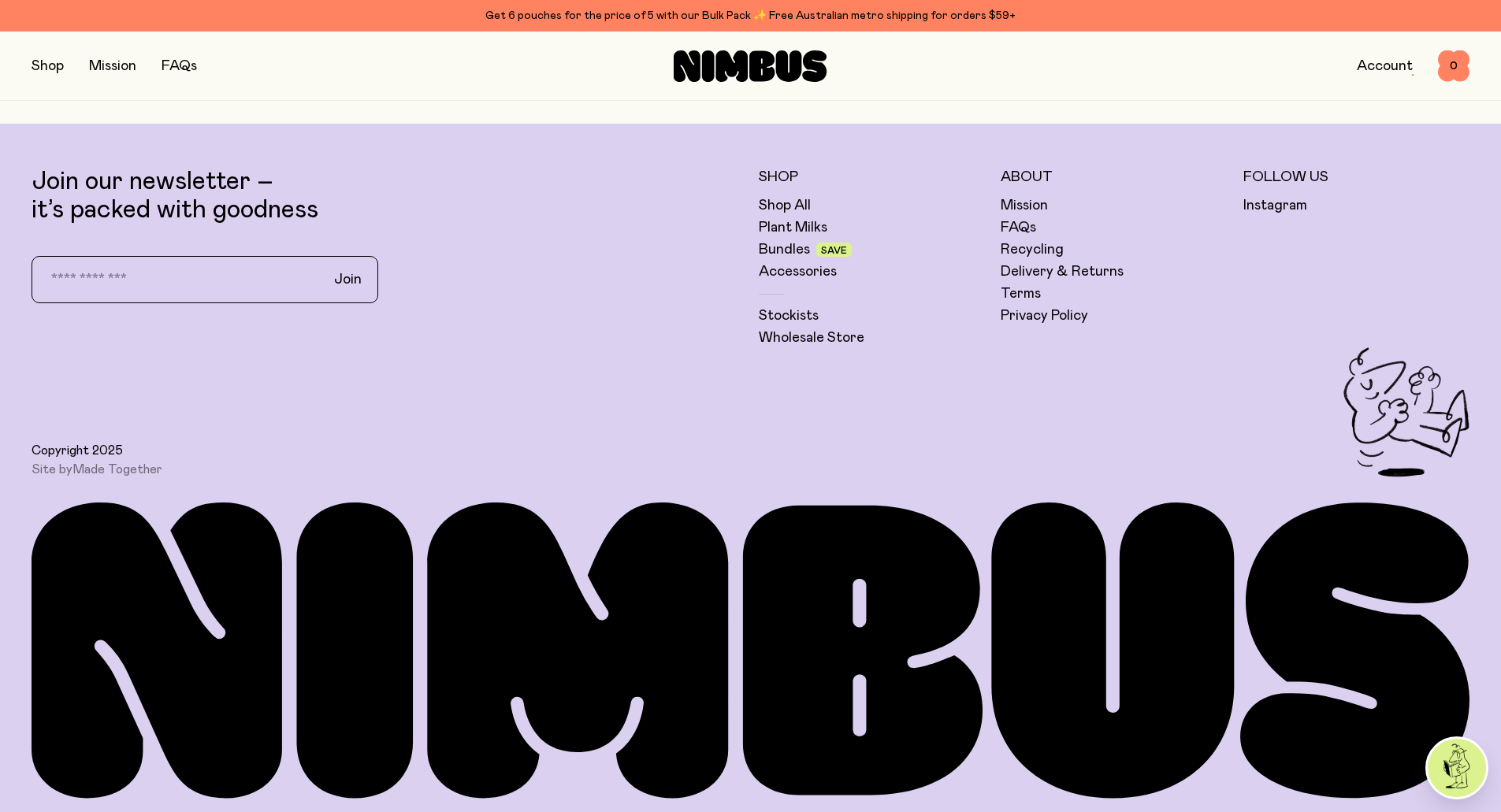
scroll to position [4620, 0]
